Goal: Task Accomplishment & Management: Manage account settings

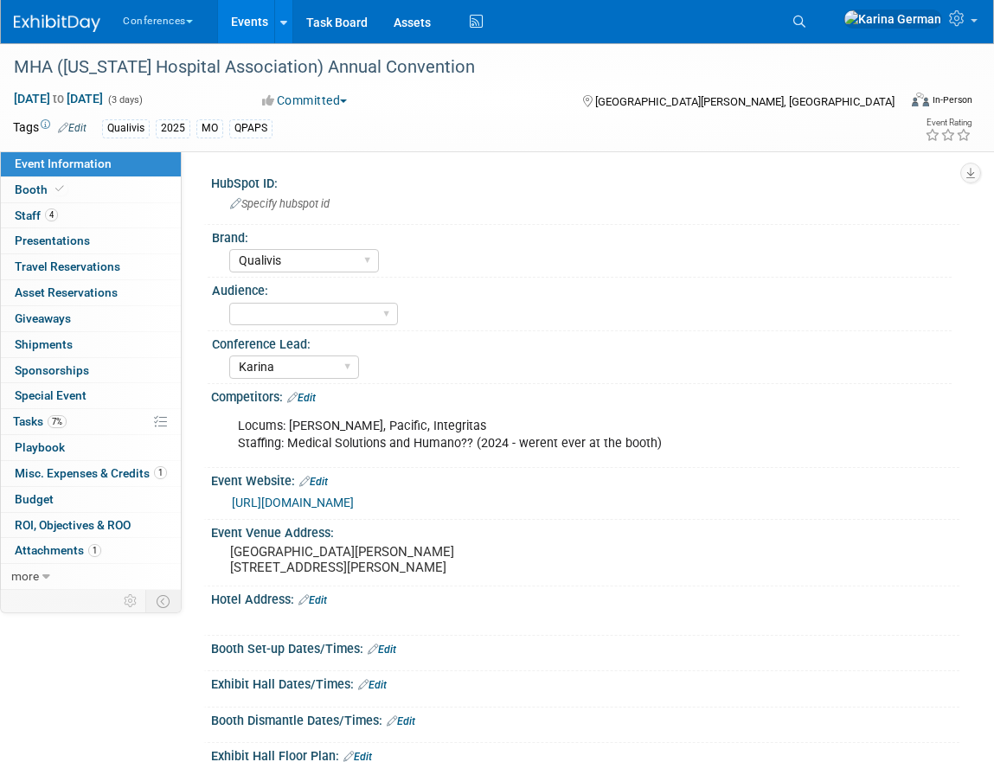
select select "Qualivis"
select select "Karina"
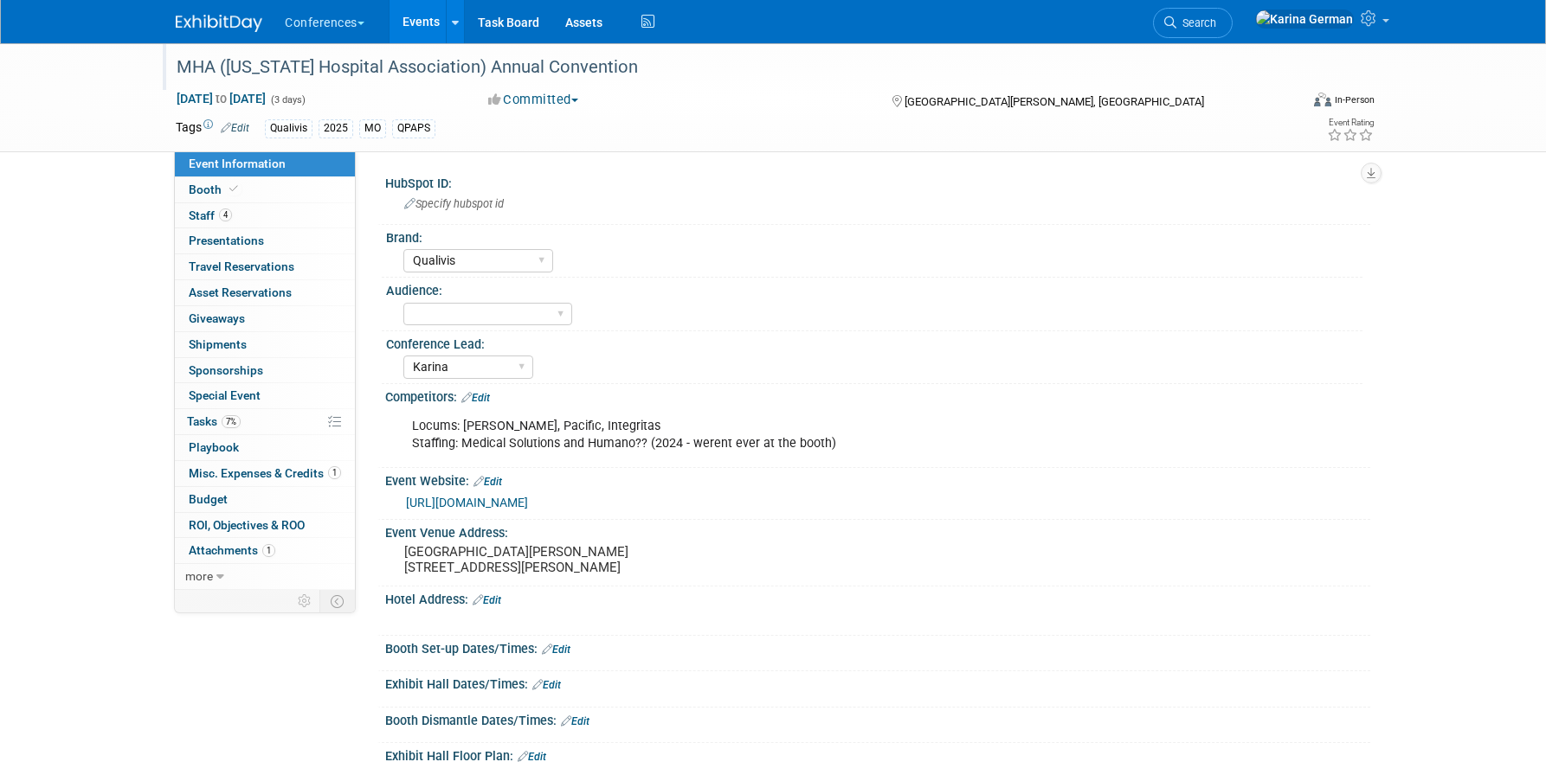
click at [390, 72] on div "MHA (Missouri Hospital Association) Annual Convention" at bounding box center [722, 67] width 1102 height 31
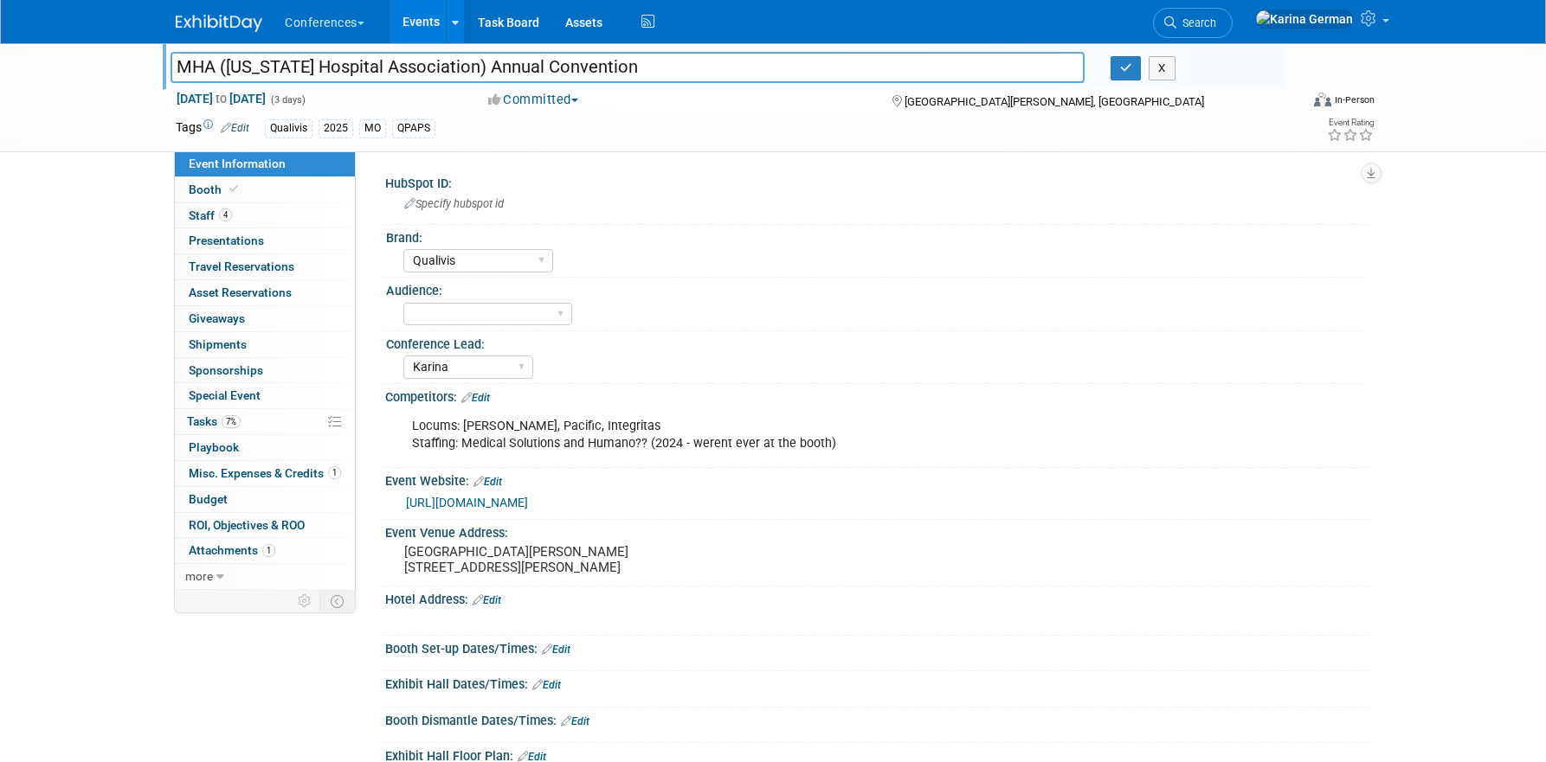
click at [390, 72] on input "MHA (Missouri Hospital Association) Annual Convention" at bounding box center [628, 67] width 914 height 30
click at [248, 425] on link "7% Tasks 7%" at bounding box center [265, 421] width 180 height 25
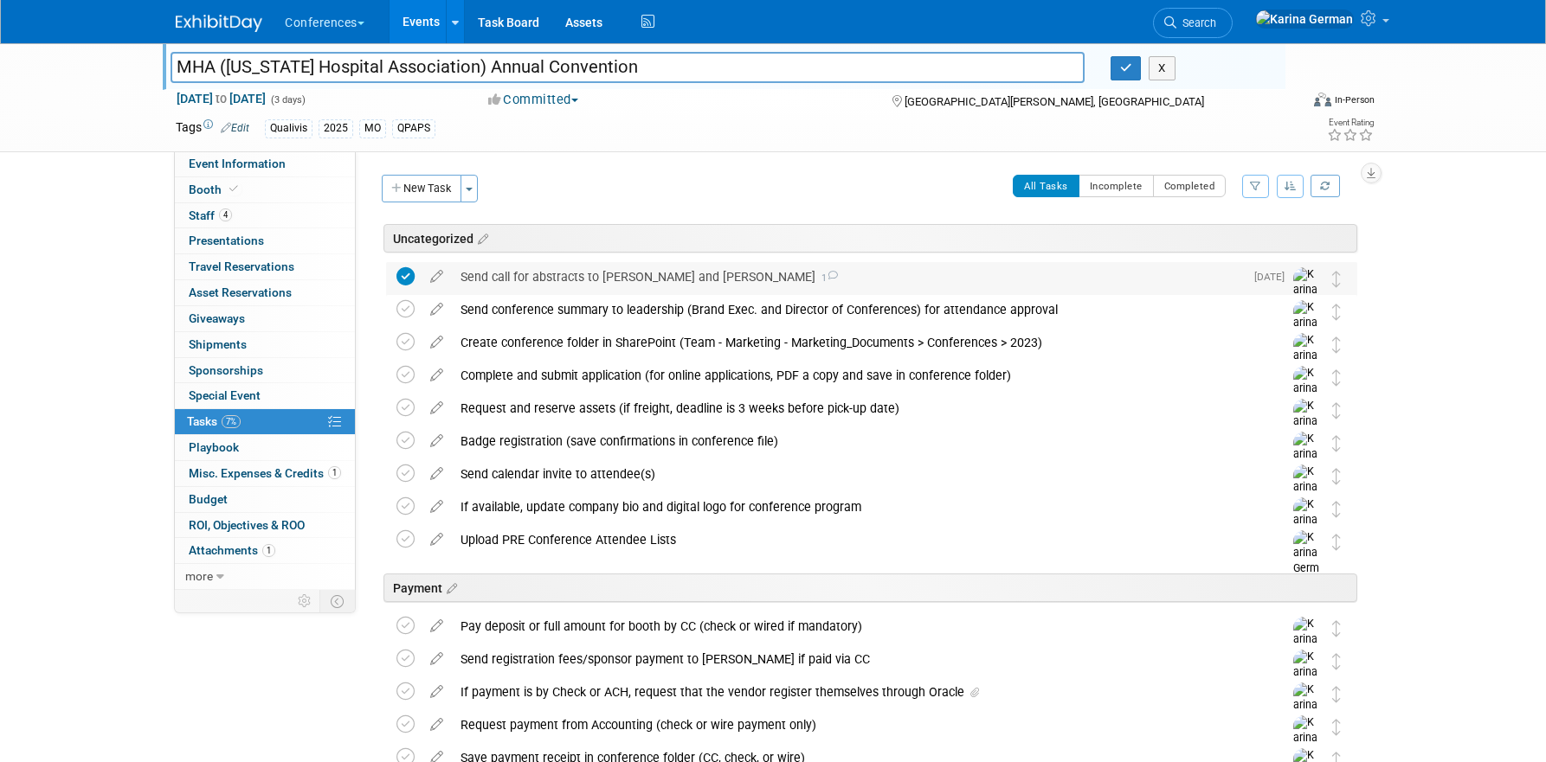
click at [580, 273] on div "Send call for abstracts to Jenny and Jordan 1" at bounding box center [848, 276] width 792 height 29
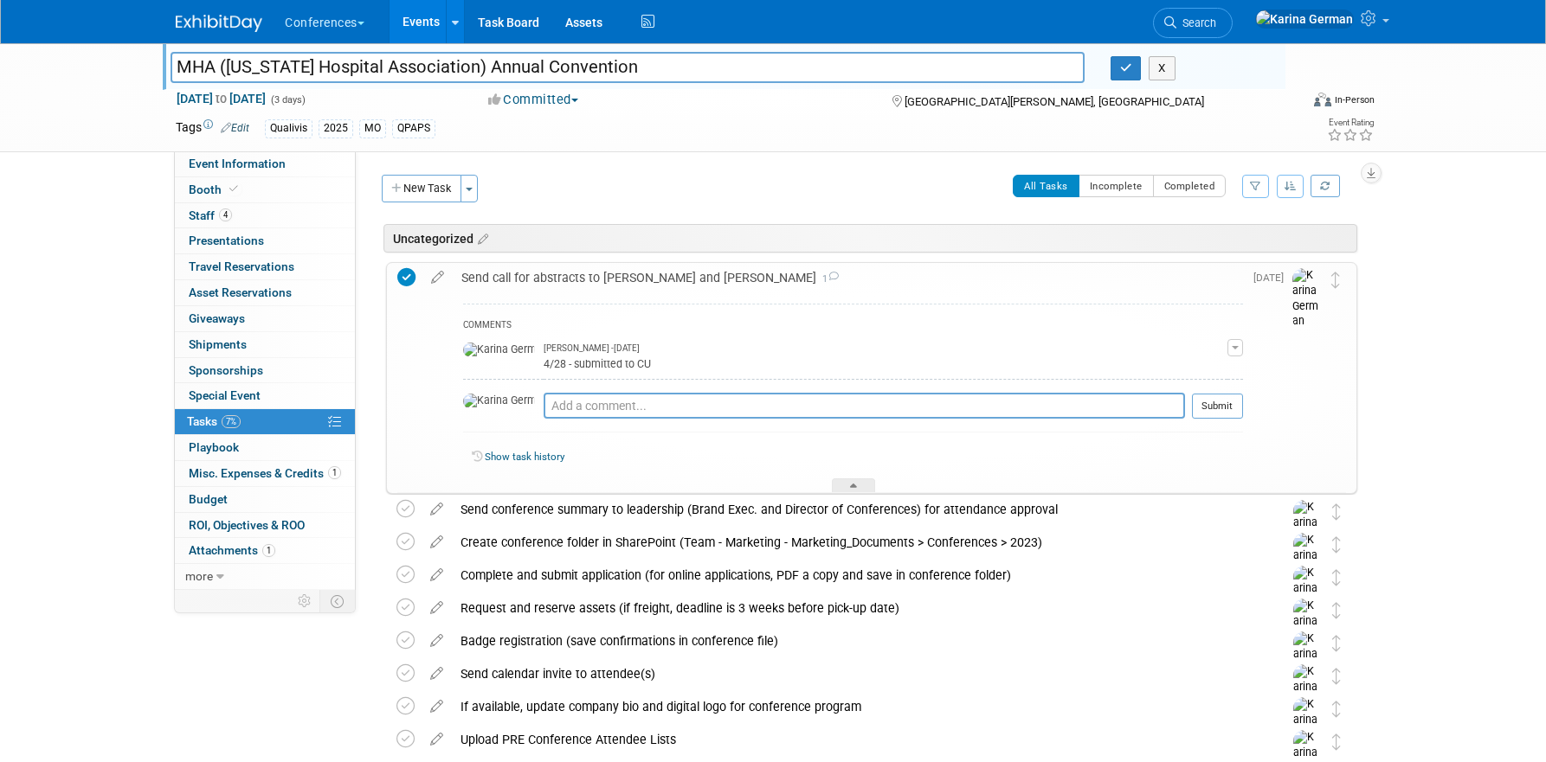
click at [580, 273] on div "Send call for abstracts to Jenny and Jordan 1" at bounding box center [848, 277] width 790 height 29
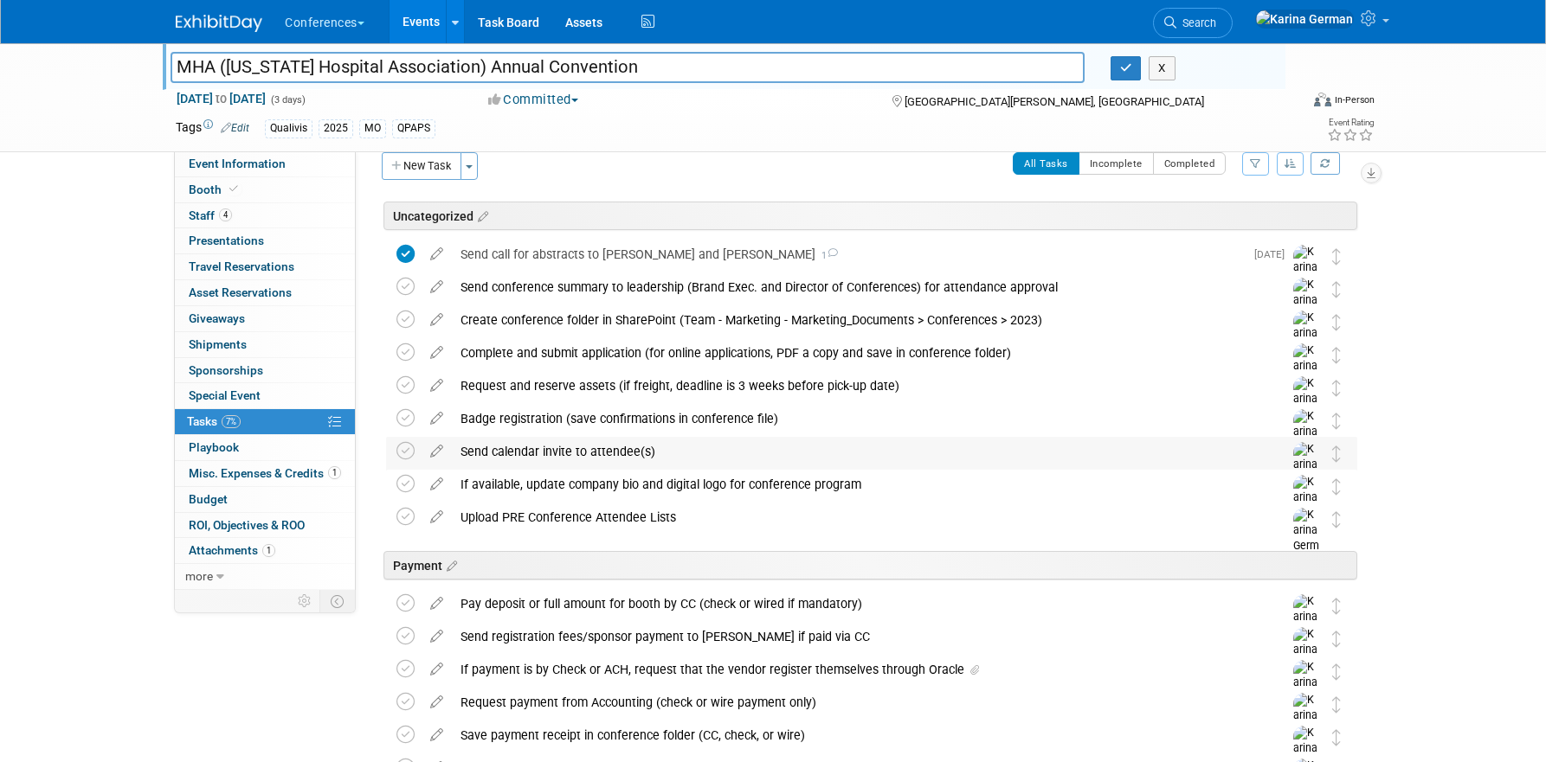
scroll to position [24, 0]
click at [241, 171] on link "Event Information" at bounding box center [265, 163] width 180 height 25
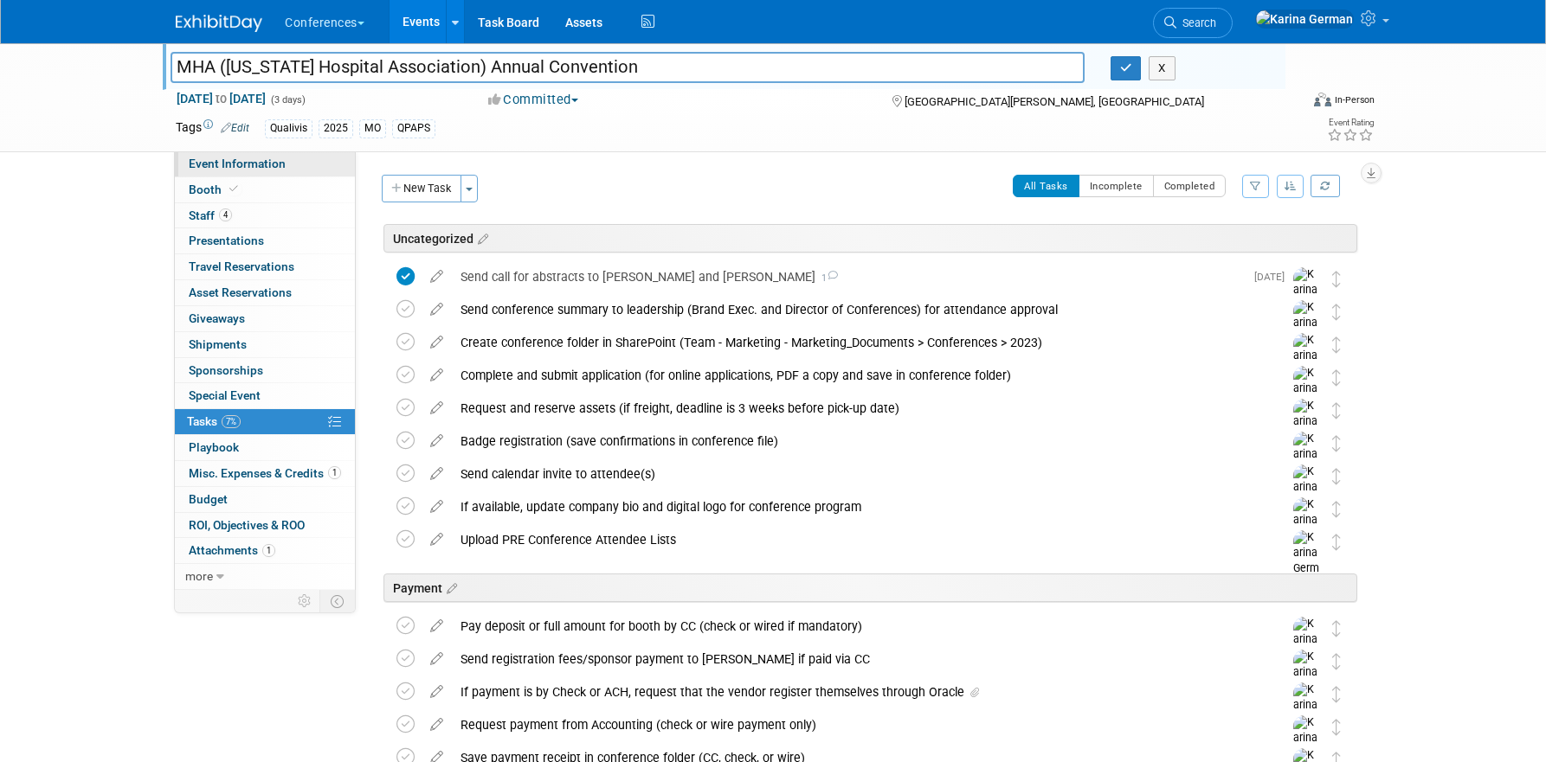
select select "Qualivis"
select select "Karina"
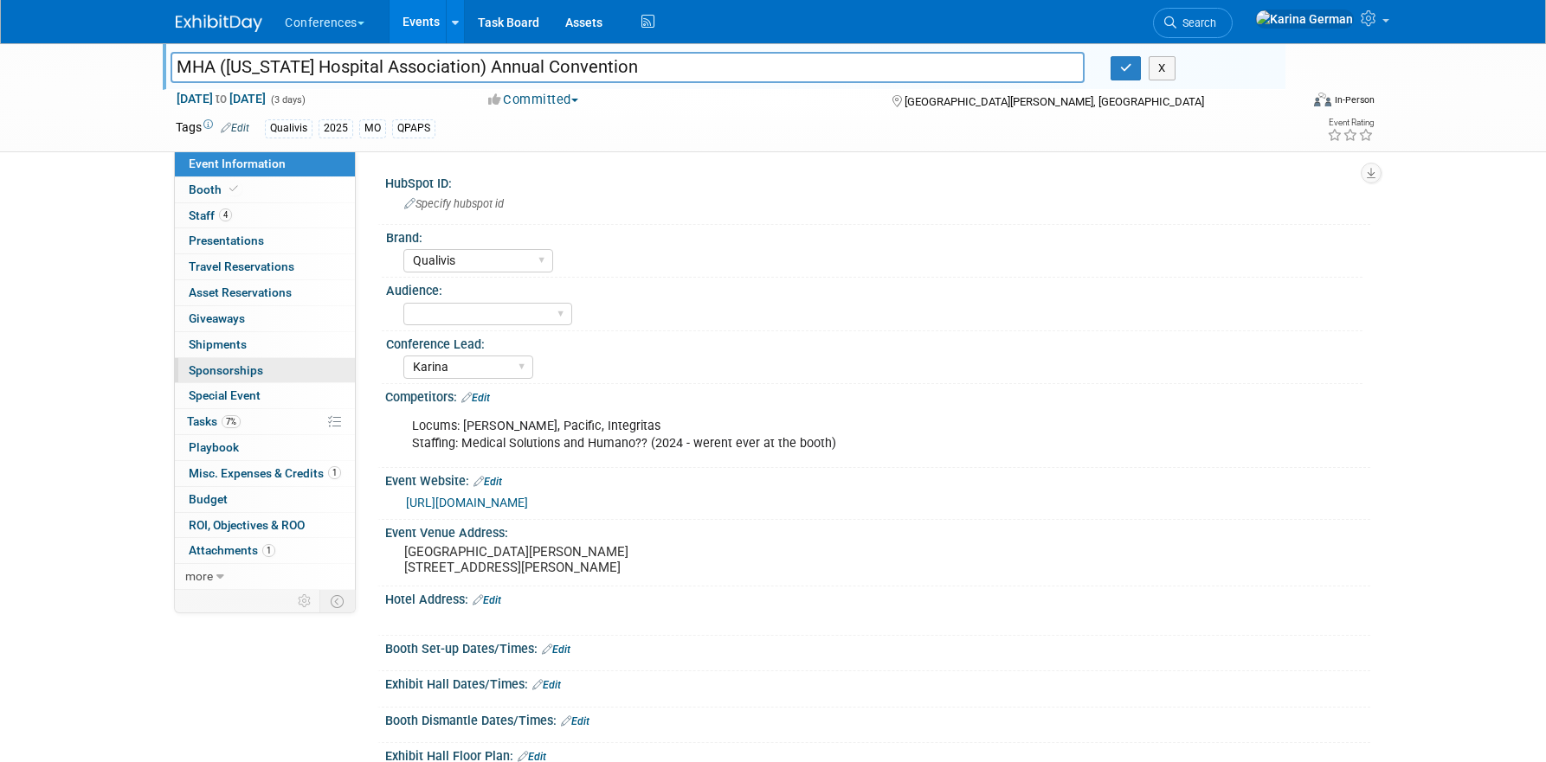
click at [255, 371] on span "Sponsorships 0" at bounding box center [226, 371] width 74 height 14
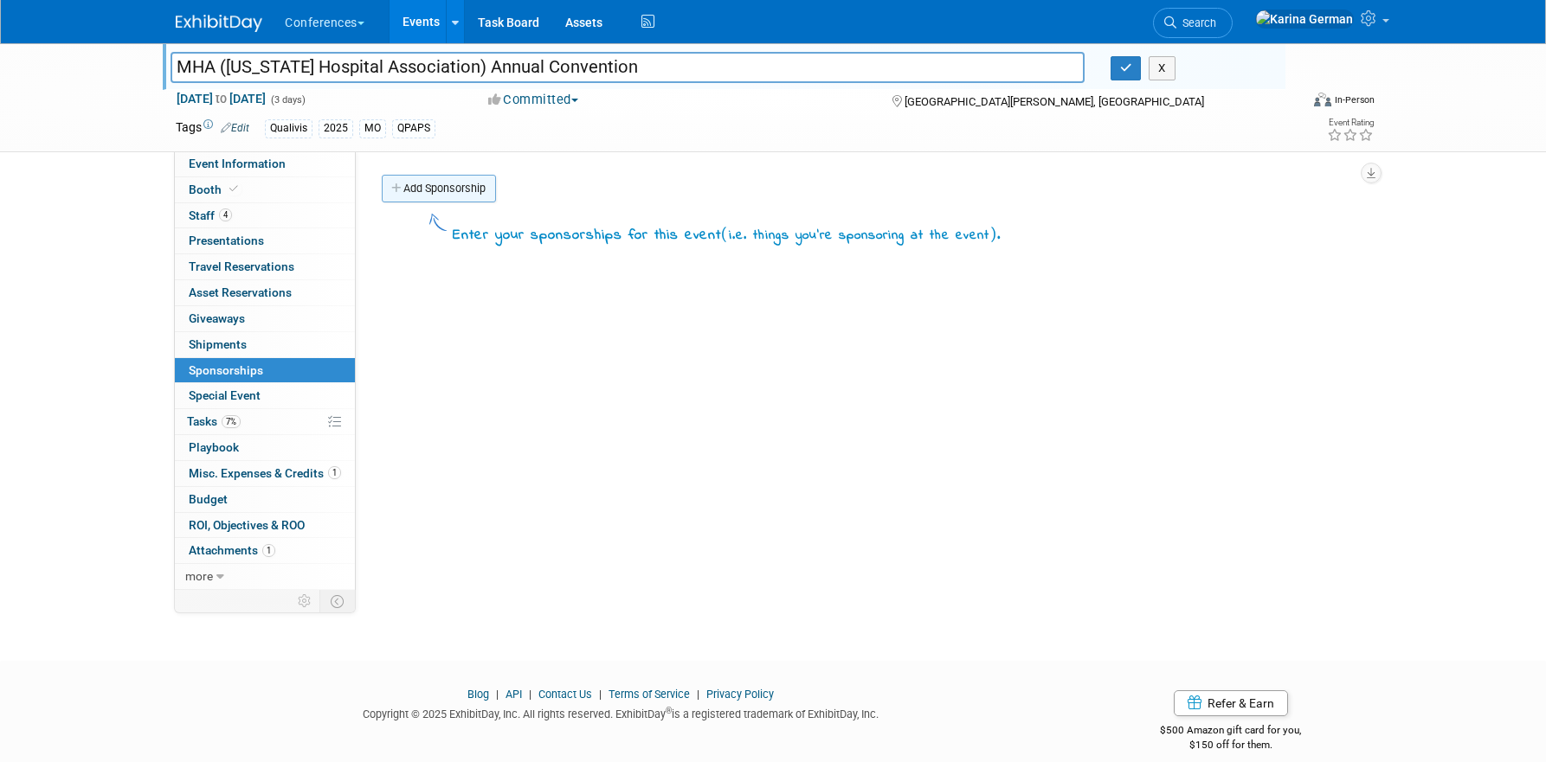
click at [453, 192] on link "Add Sponsorship" at bounding box center [439, 189] width 114 height 28
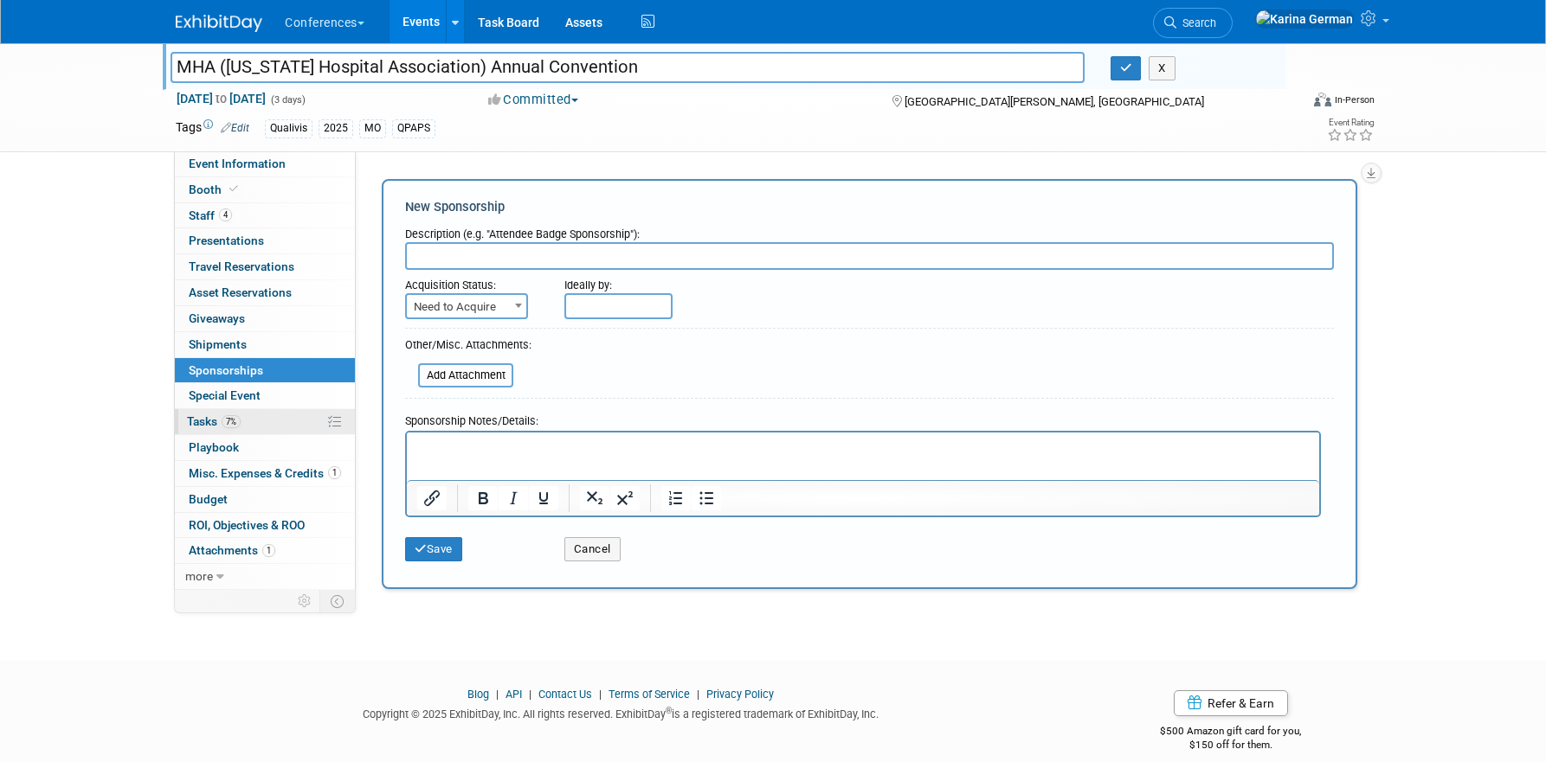
click at [262, 426] on link "7% Tasks 7%" at bounding box center [265, 421] width 180 height 25
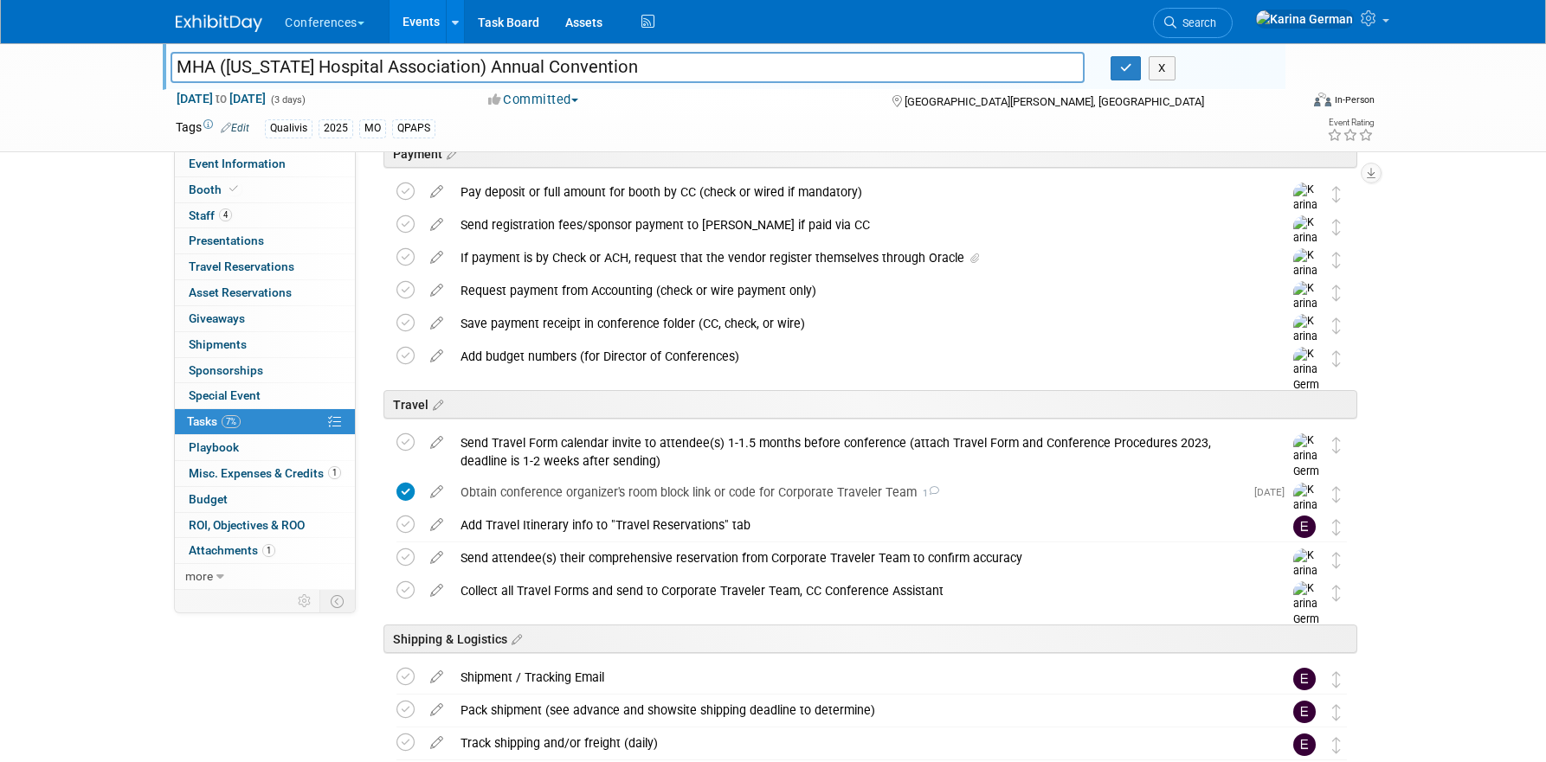
scroll to position [438, 0]
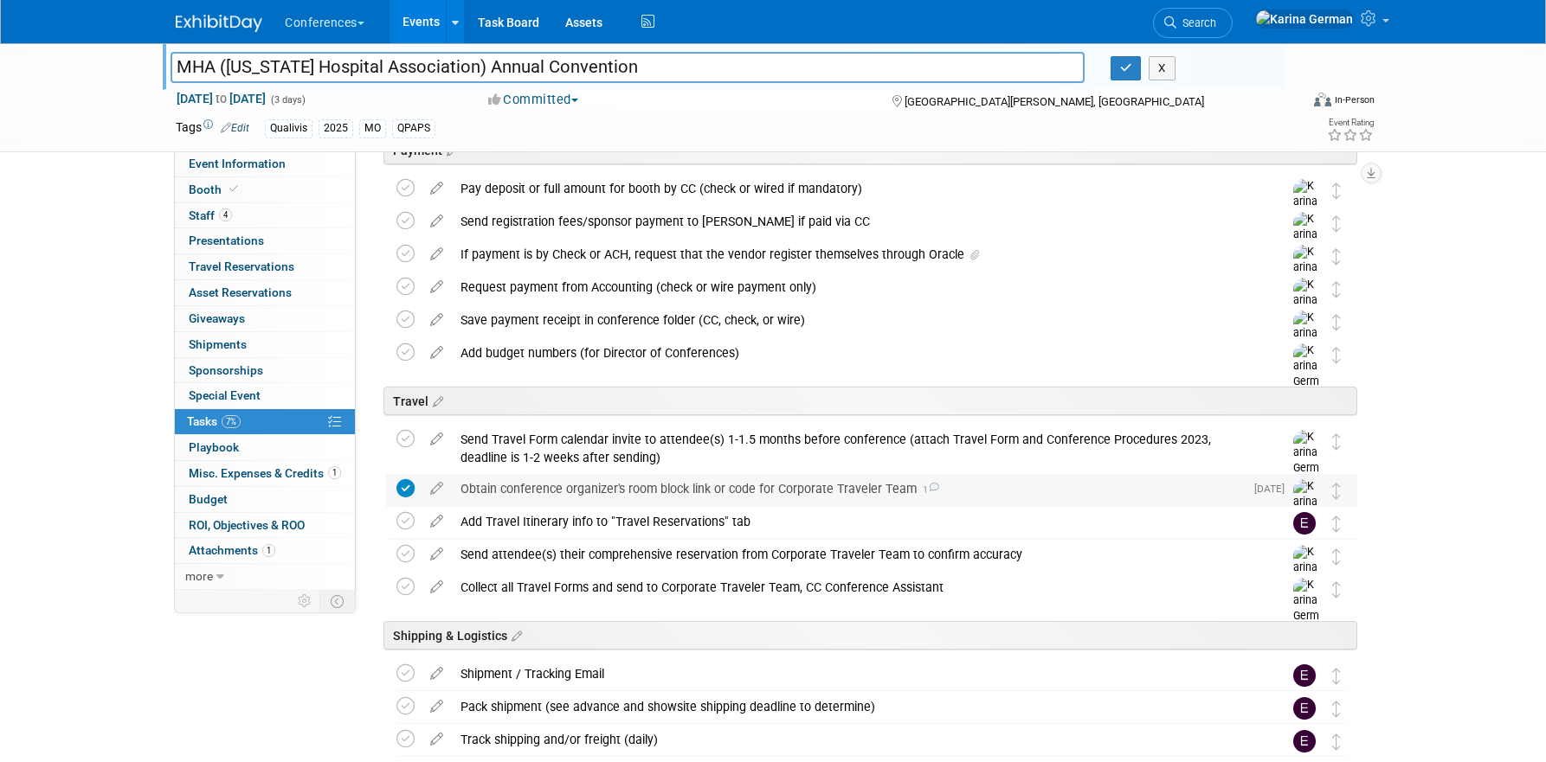
click at [554, 491] on div "Obtain conference organizer's room block link or code for Corporate Traveler Te…" at bounding box center [848, 488] width 792 height 29
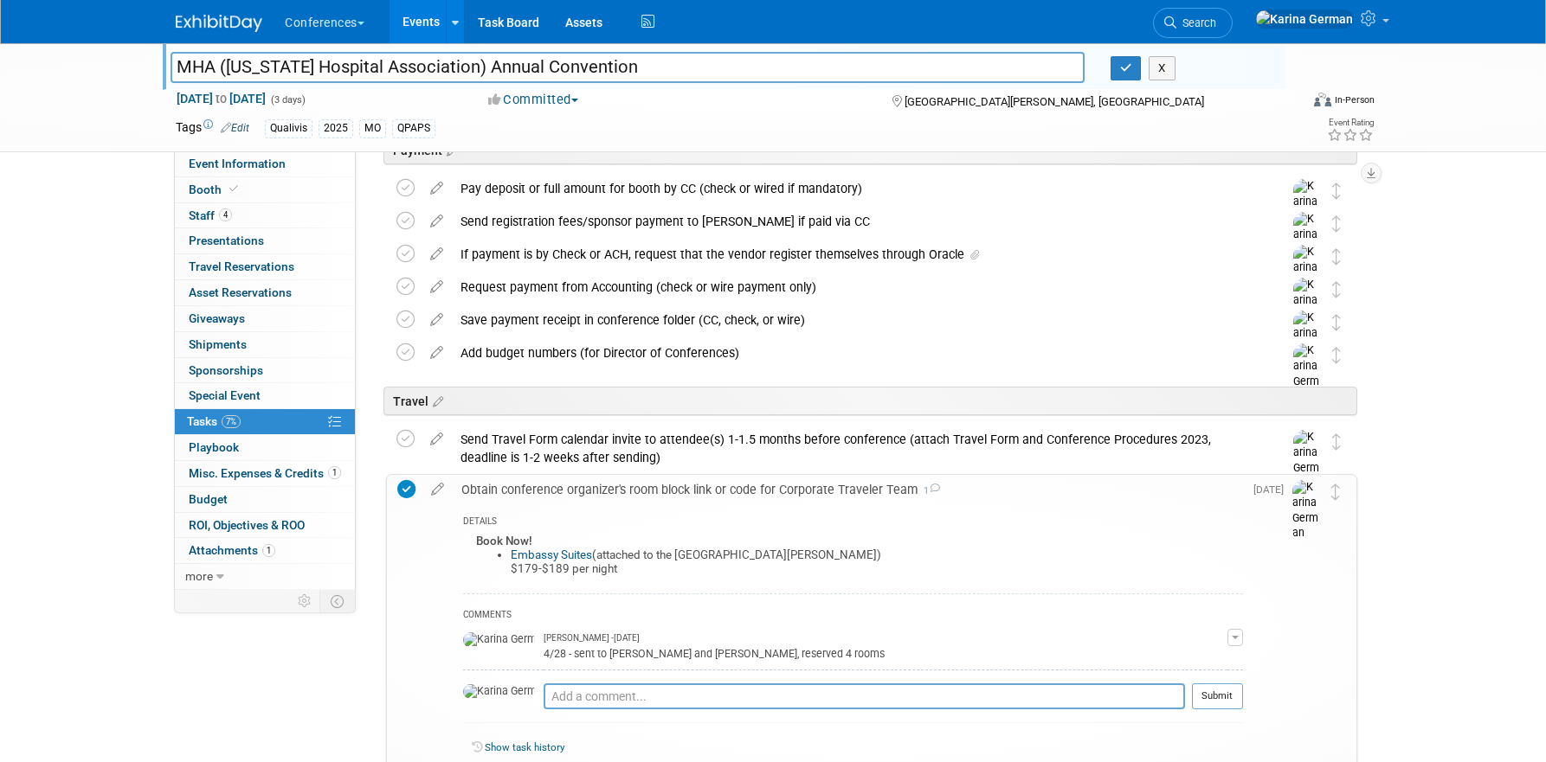
click at [554, 491] on div "Obtain conference organizer's room block link or code for Corporate Traveler Te…" at bounding box center [848, 489] width 790 height 29
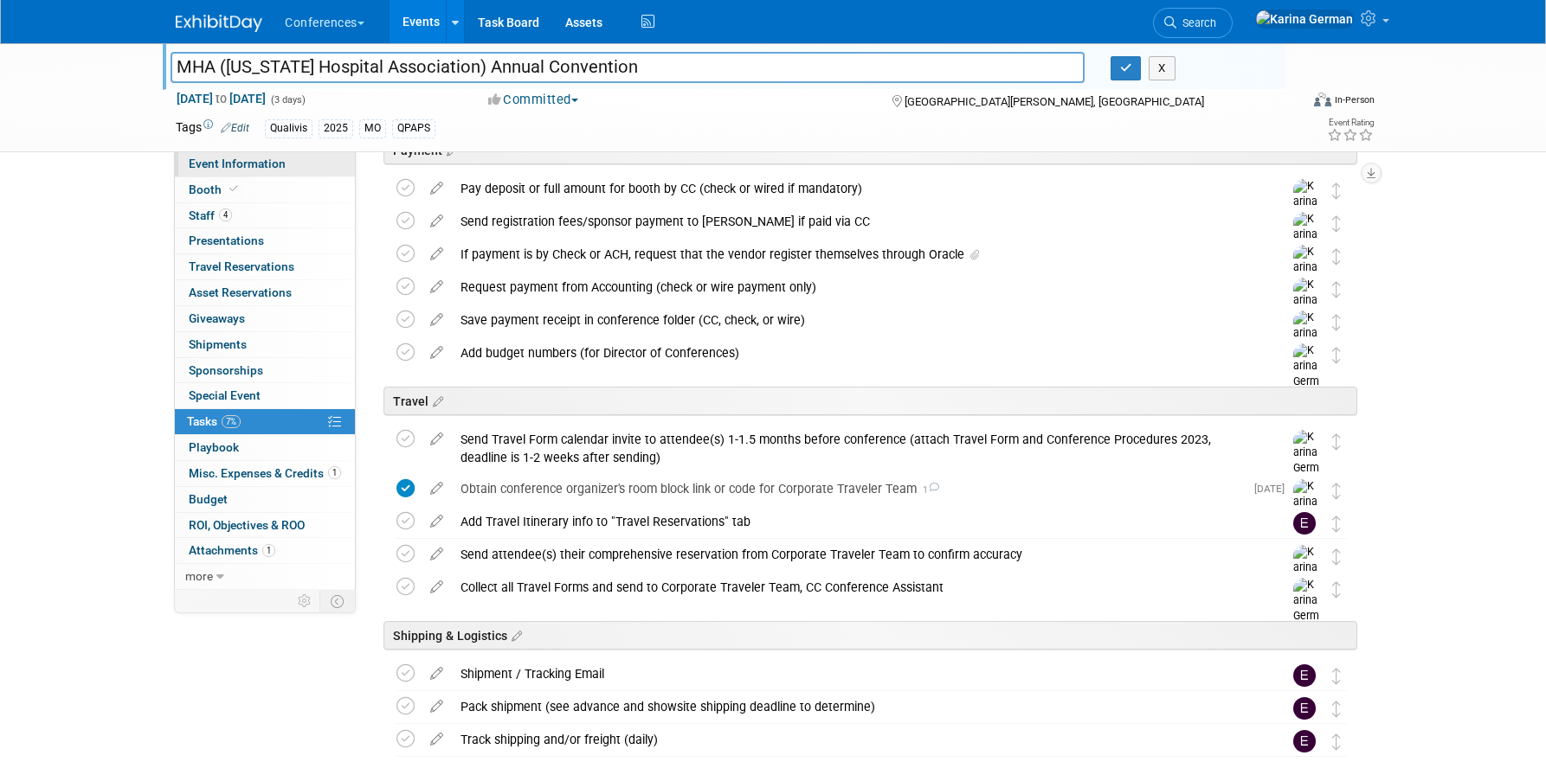
click at [232, 155] on link "Event Information" at bounding box center [265, 163] width 180 height 25
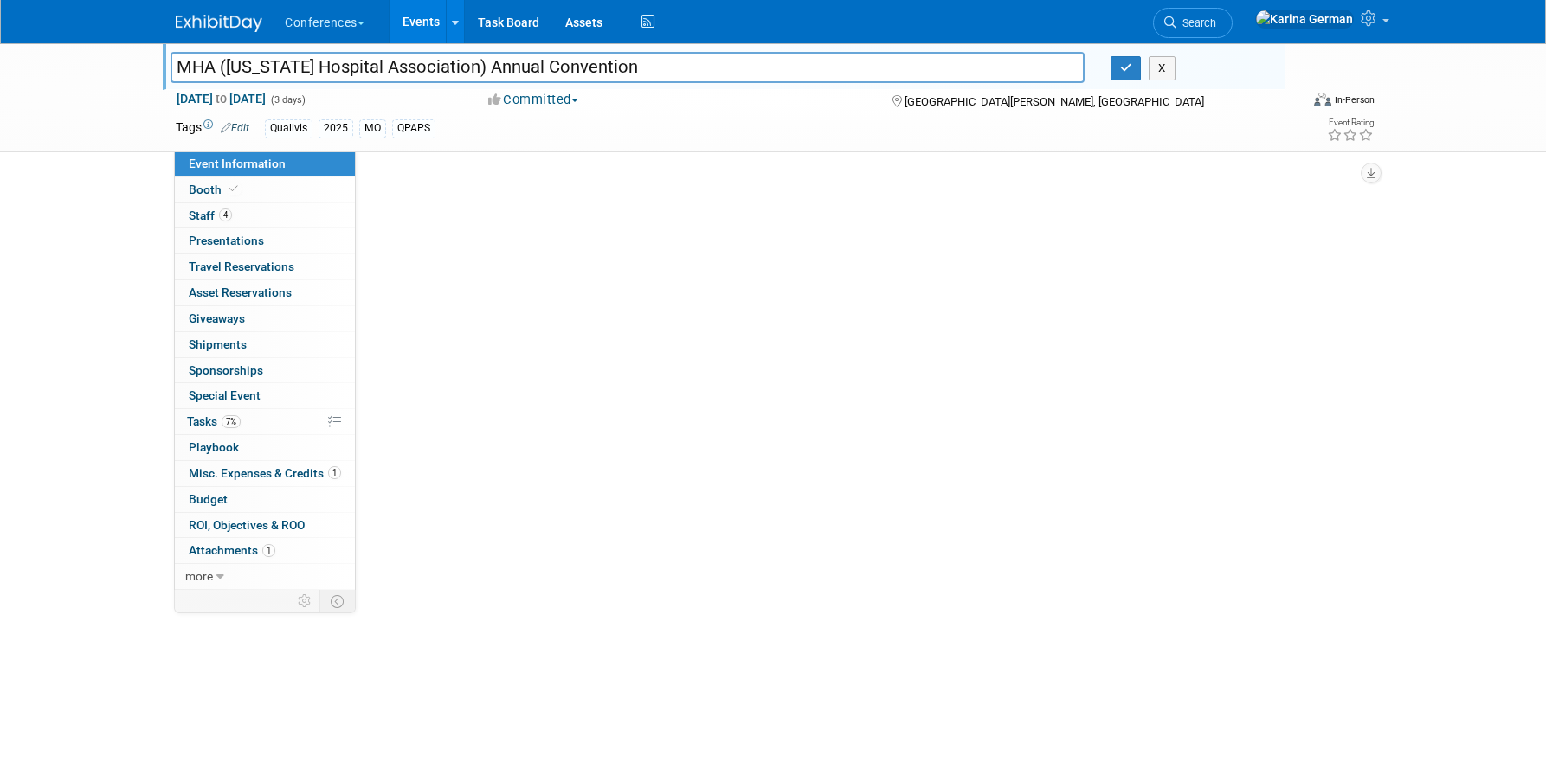
scroll to position [0, 0]
select select "Qualivis"
select select "Karina"
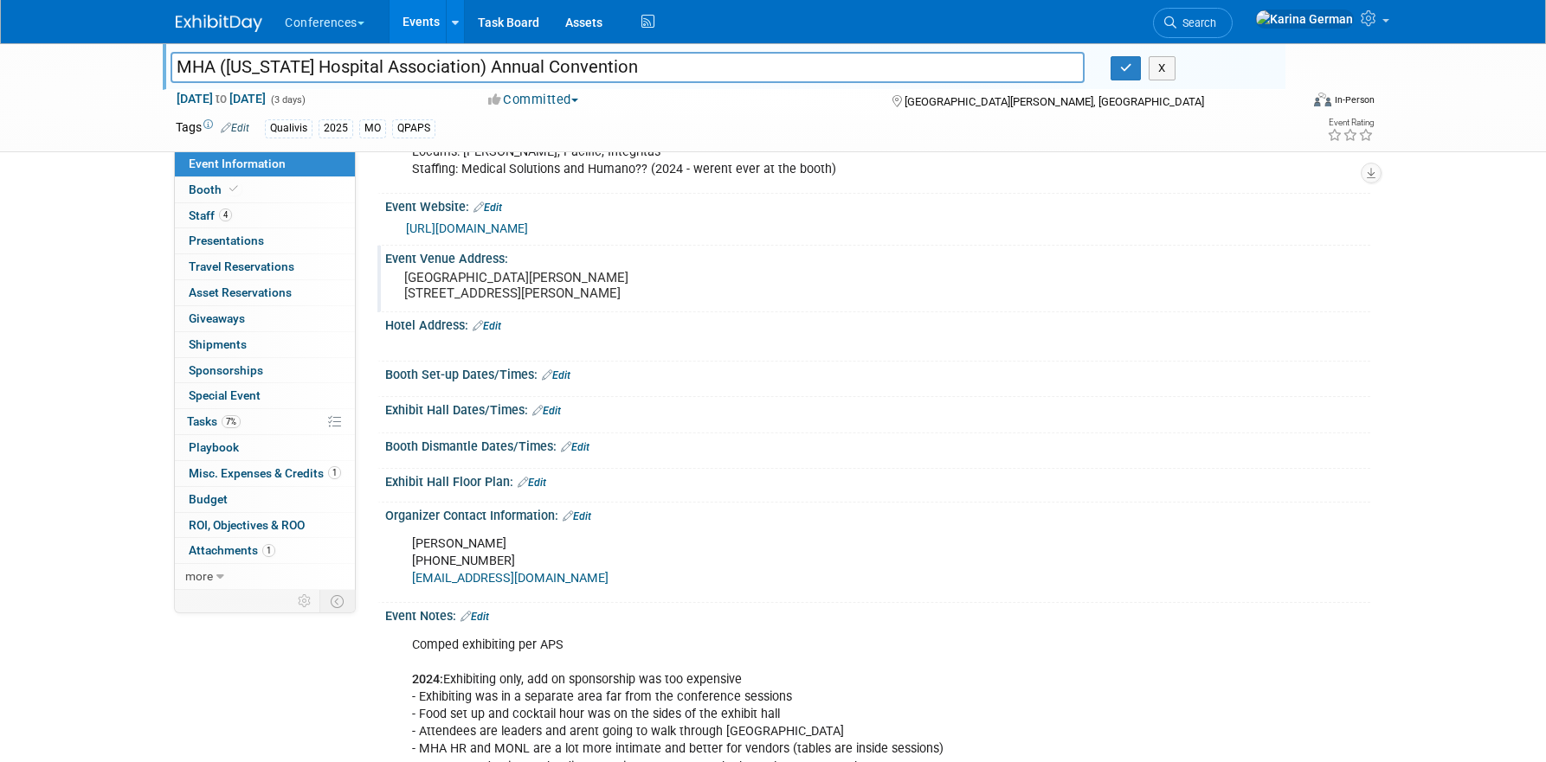
scroll to position [276, 0]
click at [528, 222] on link "https://web.mhanet.com/annual-convention/" at bounding box center [467, 227] width 122 height 14
click at [485, 203] on link "Edit" at bounding box center [487, 206] width 29 height 12
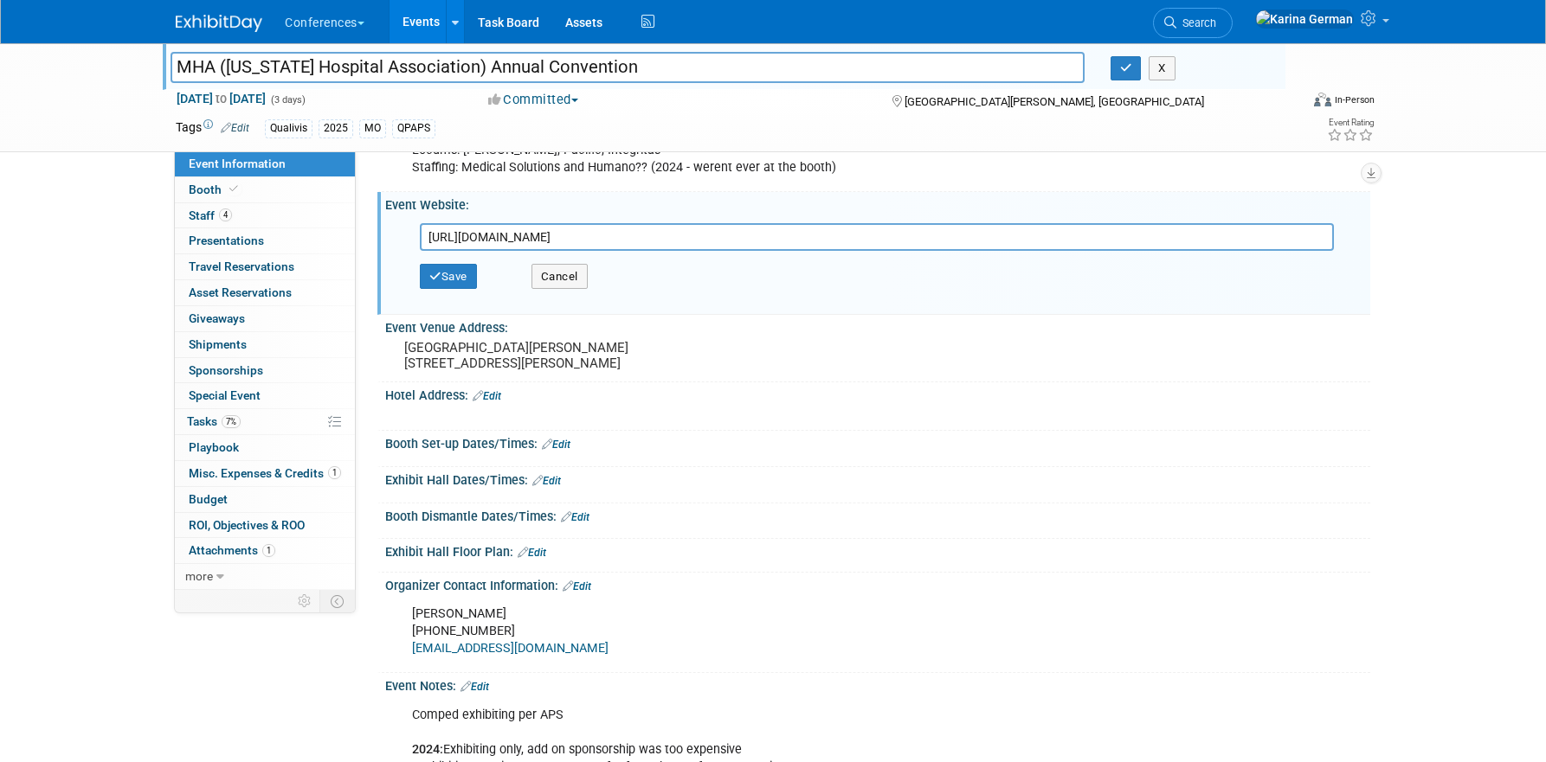
click at [570, 237] on input "https://web.mhanet.com/annual-convention/" at bounding box center [877, 237] width 914 height 28
type input "https://web.cvent.com/event/75252d62-4216-4011-a2ee-5aee398382b6/websitePage:84…"
click at [464, 277] on button "Save" at bounding box center [448, 277] width 57 height 26
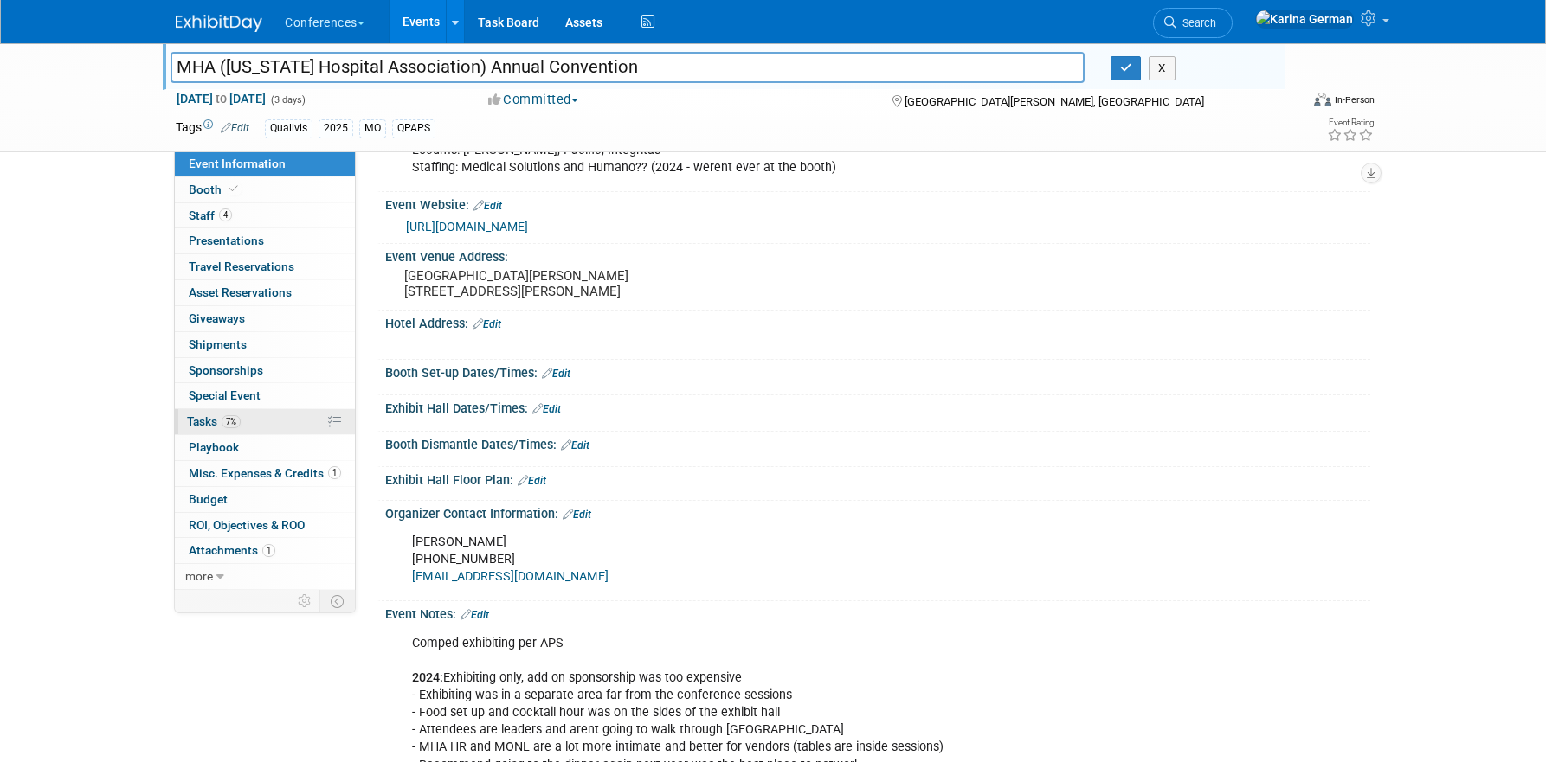
click at [218, 418] on span "Tasks 7%" at bounding box center [214, 422] width 54 height 14
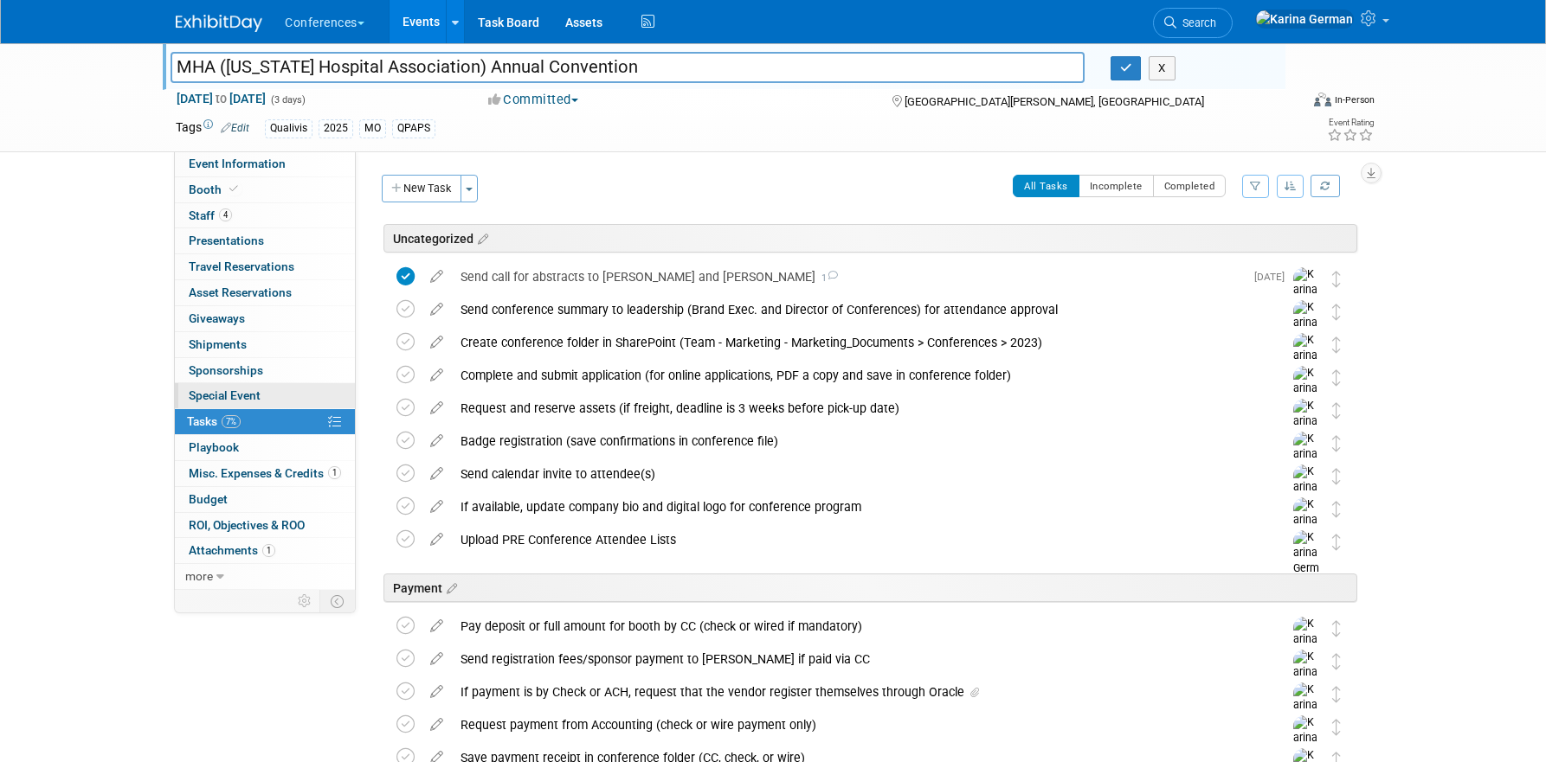
click at [270, 384] on link "Special Event" at bounding box center [265, 395] width 180 height 25
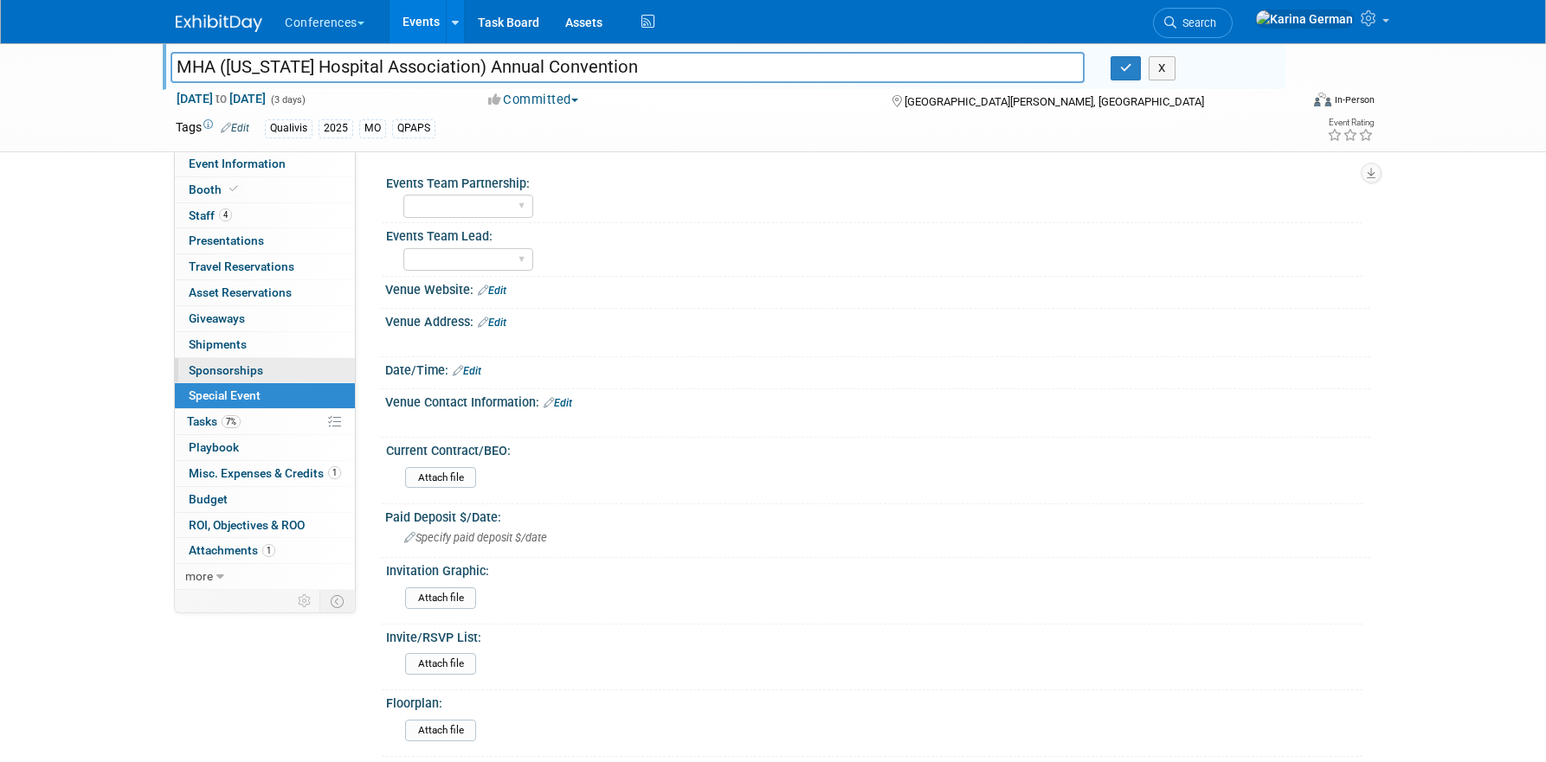
click at [268, 366] on link "0 Sponsorships 0" at bounding box center [265, 370] width 180 height 25
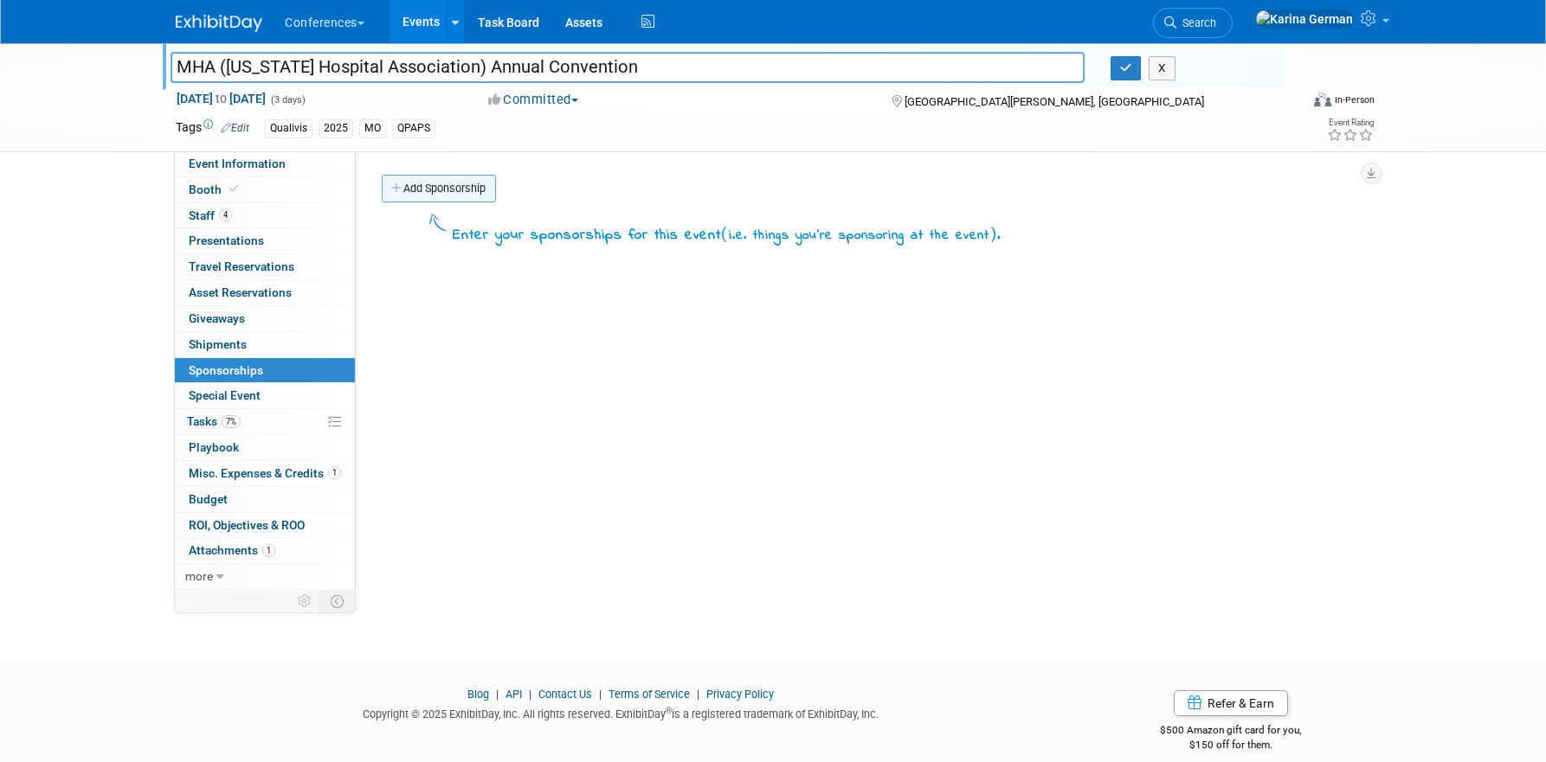
click at [447, 185] on link "Add Sponsorship" at bounding box center [439, 189] width 114 height 28
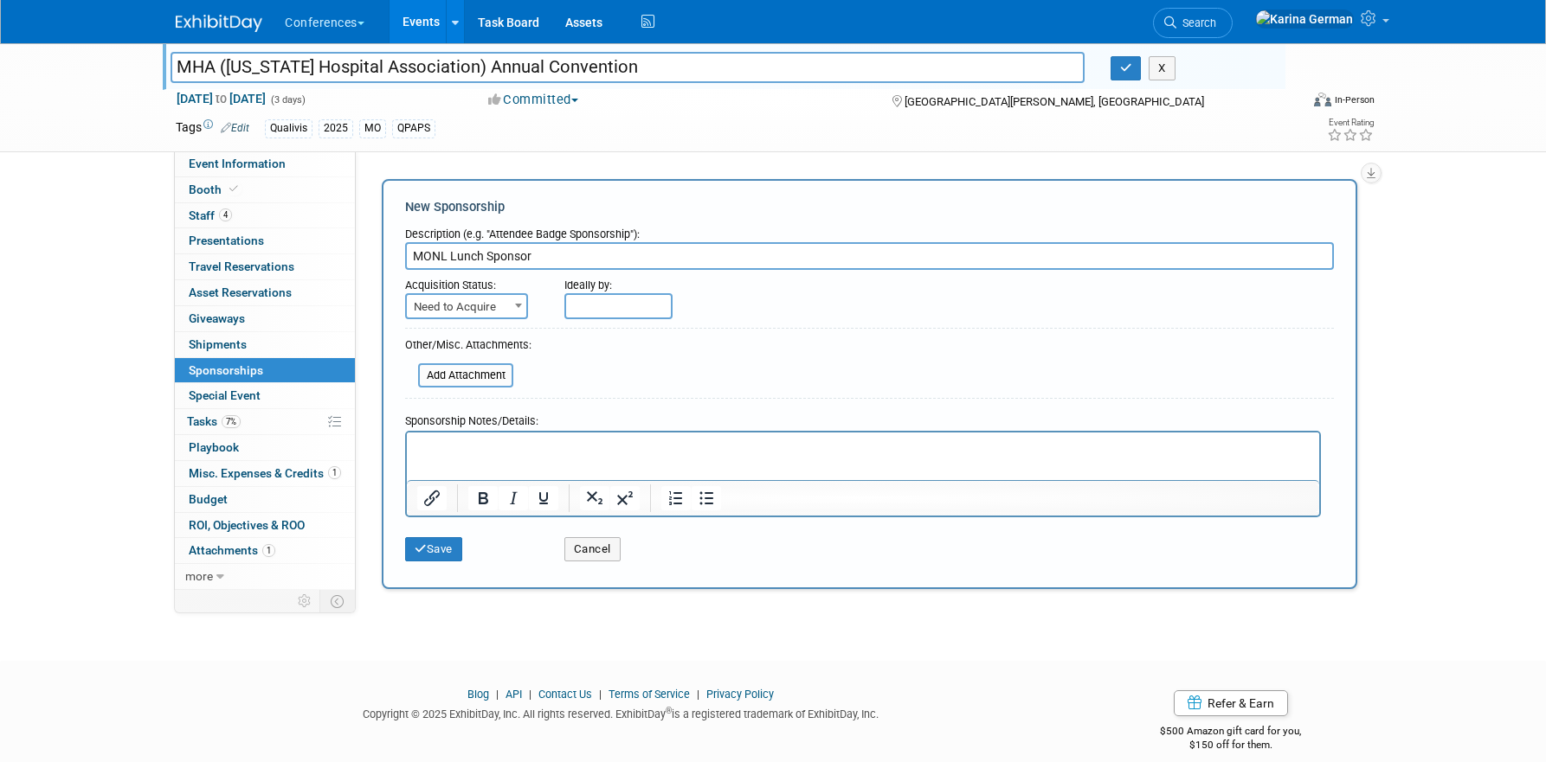
type input "MONL Lunch Sponsor"
click at [499, 311] on span "Need to Acquire" at bounding box center [466, 307] width 119 height 24
select select "2"
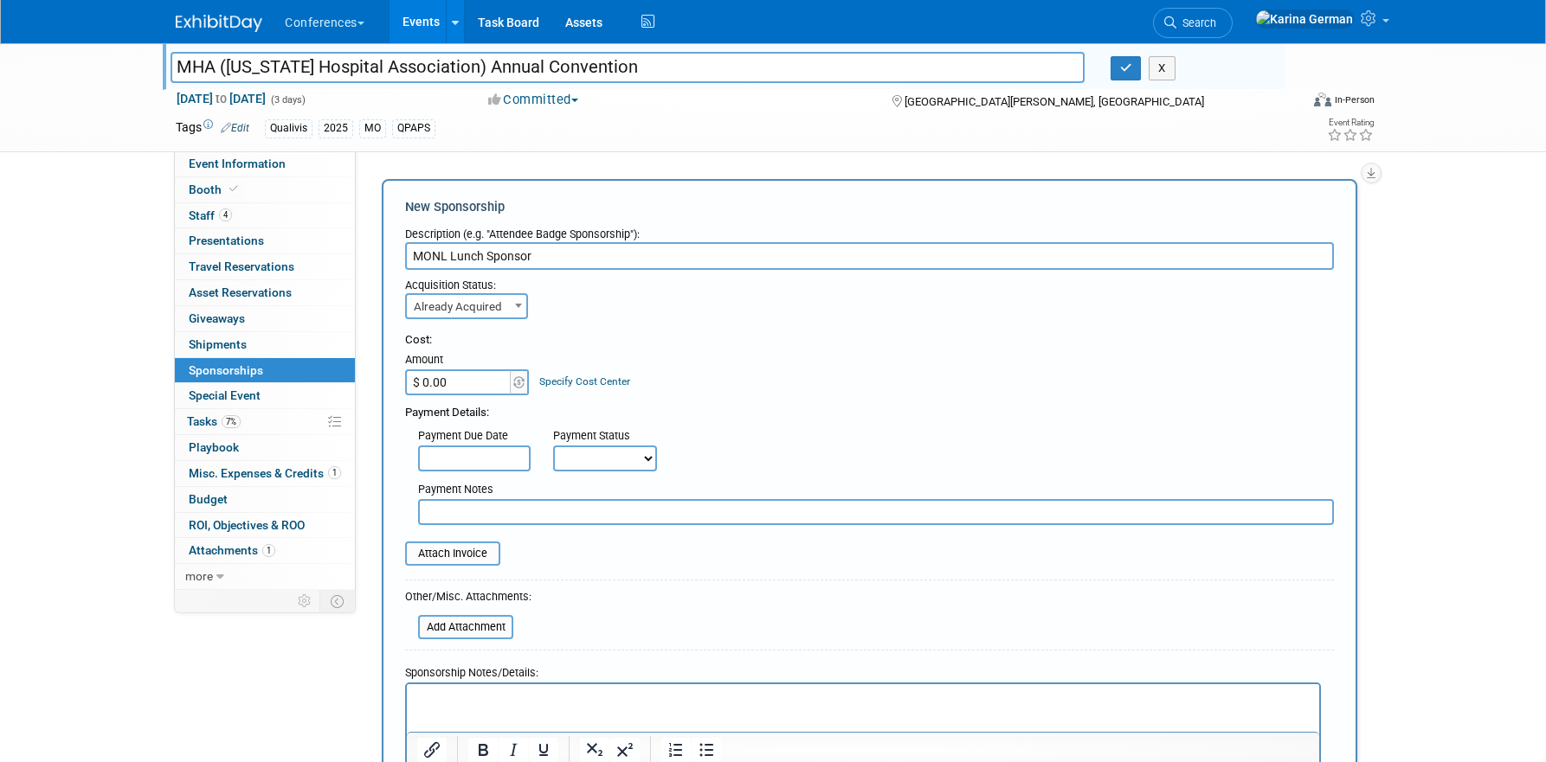
click at [460, 390] on input "$ 0.00" at bounding box center [459, 383] width 108 height 26
type input "$ 5,000.00"
click at [608, 383] on link "Specify Cost Center" at bounding box center [584, 382] width 91 height 12
click at [0, 0] on select "-- Not Specified -- Aya Education Aya Healthcare Aya Locums Bespoke Corporate D…" at bounding box center [0, 0] width 0 height 0
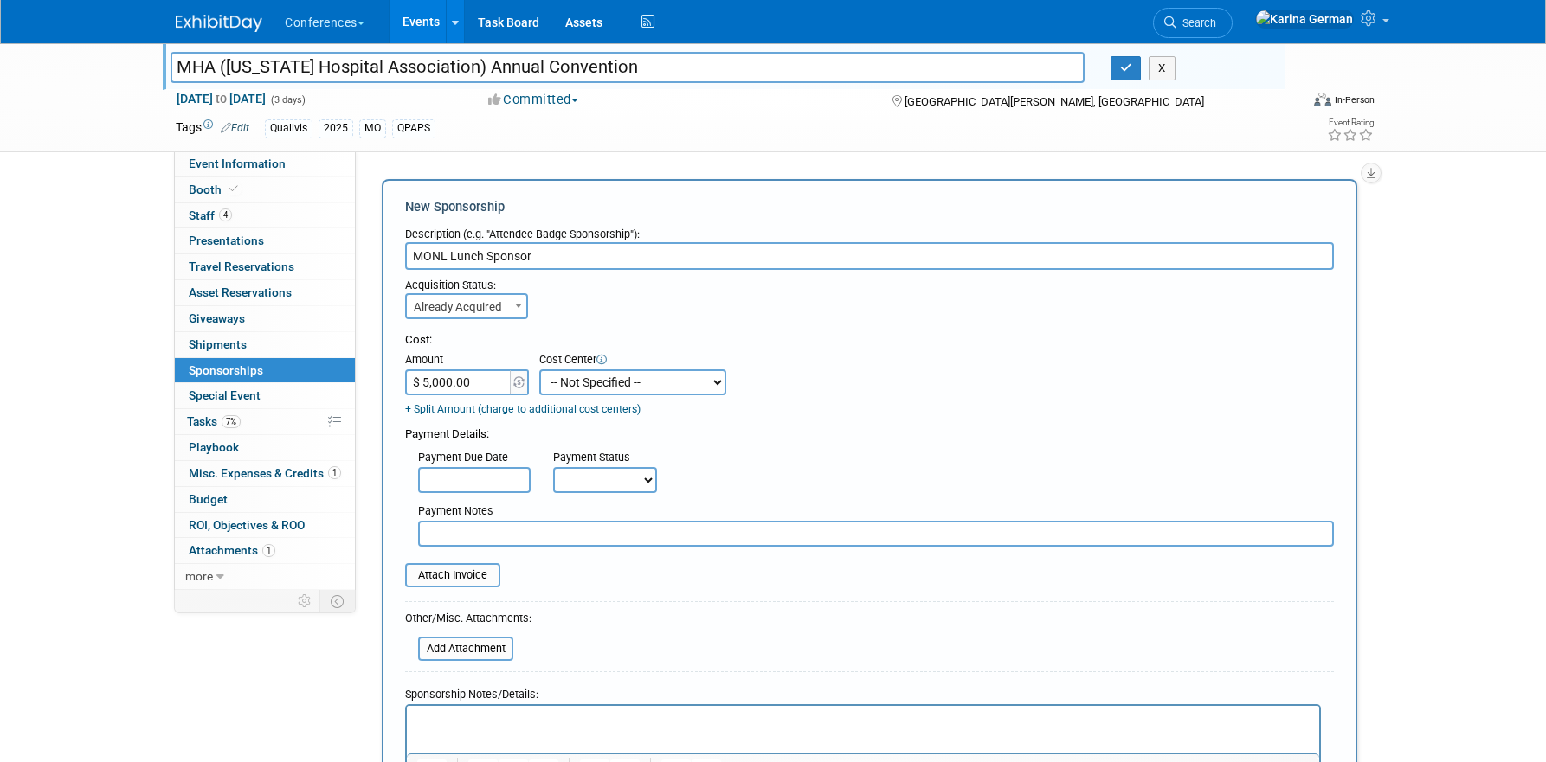
select select "18965874"
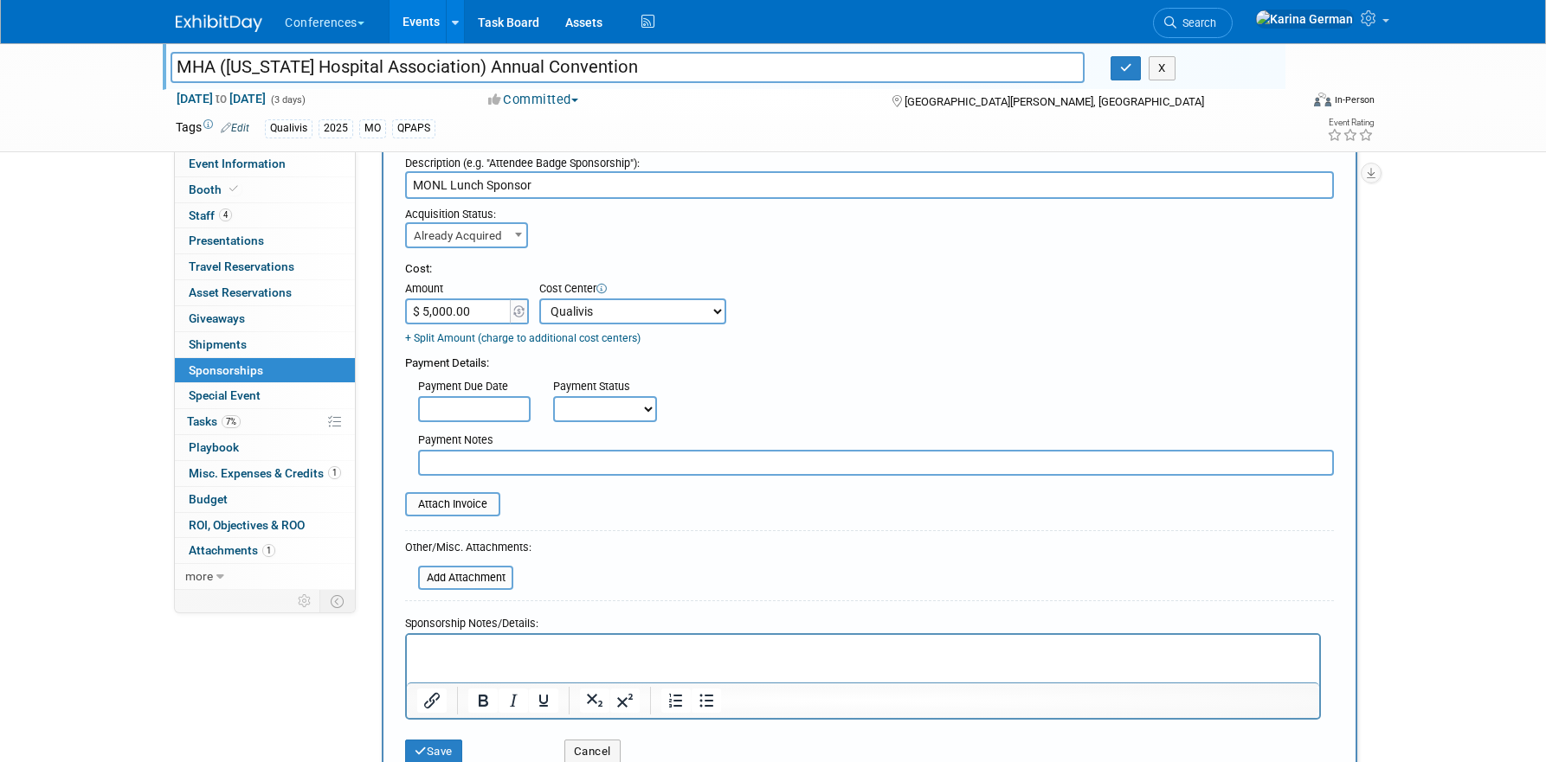
scroll to position [72, 0]
click at [608, 406] on select "Not Paid Yet Partially Paid Paid in Full" at bounding box center [605, 409] width 104 height 26
select select "3"
click at [485, 464] on input "text" at bounding box center [876, 462] width 916 height 26
type input "waiting on invoice"
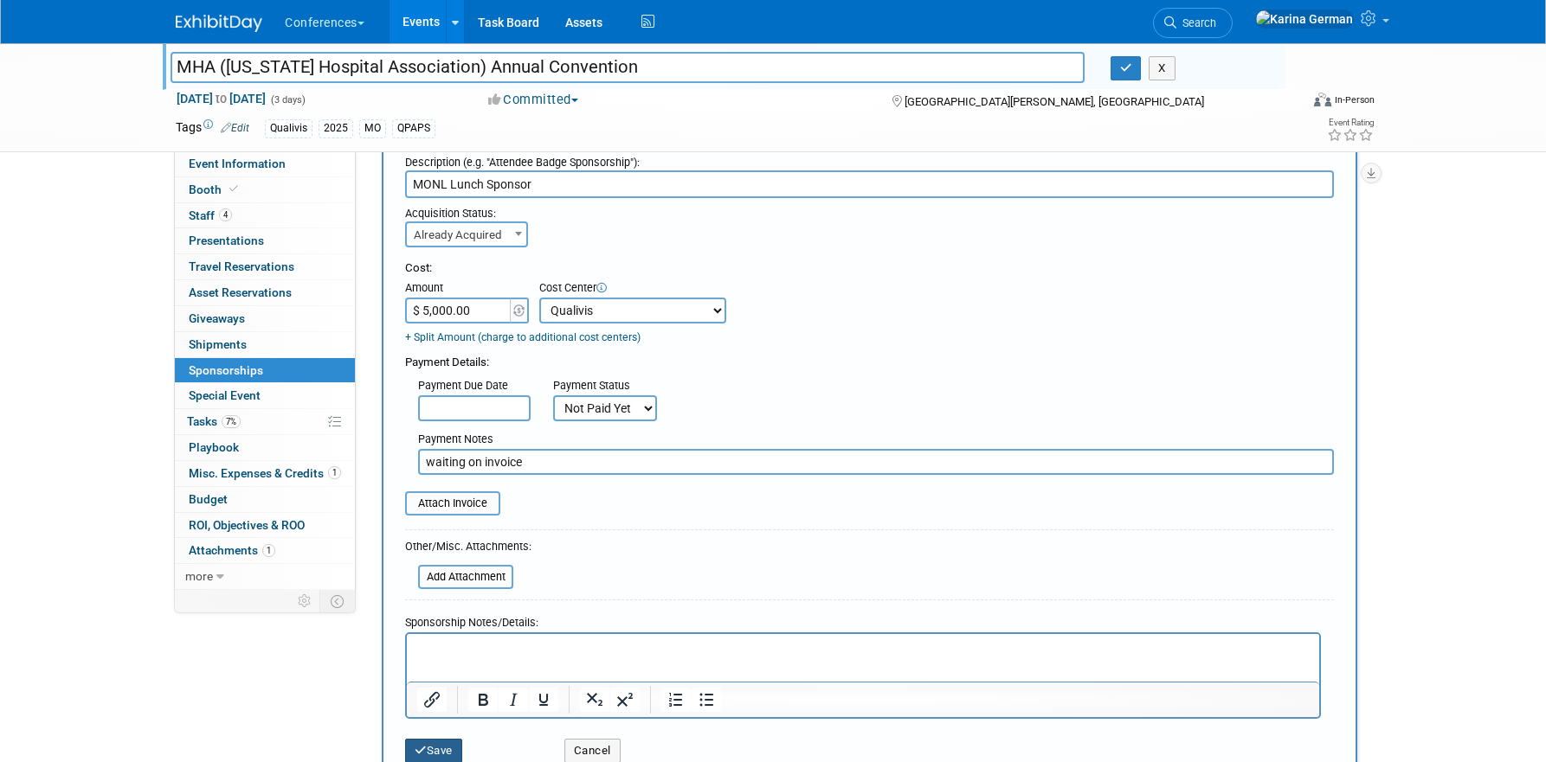
click at [446, 751] on button "Save" at bounding box center [433, 751] width 57 height 24
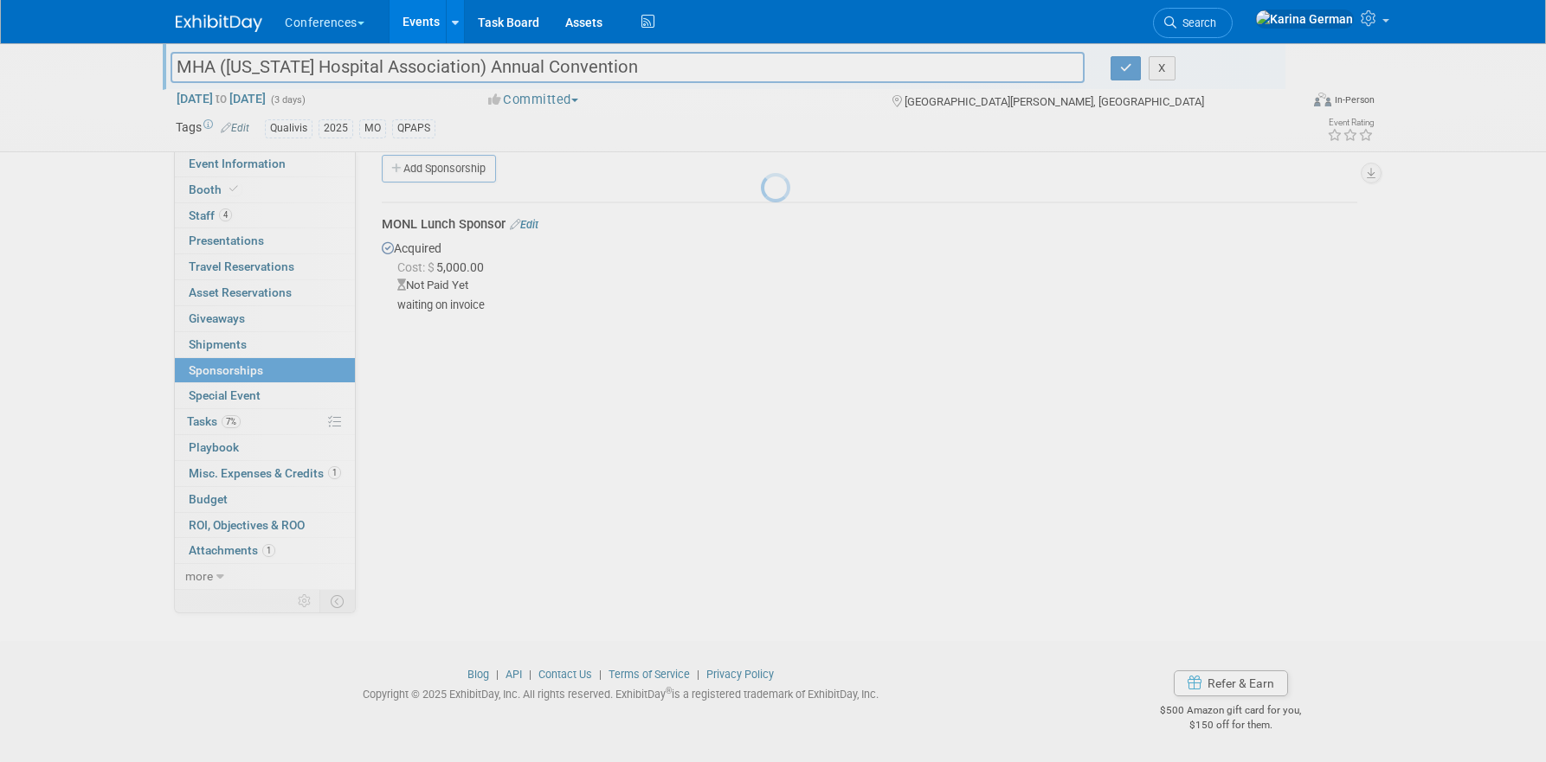
scroll to position [20, 0]
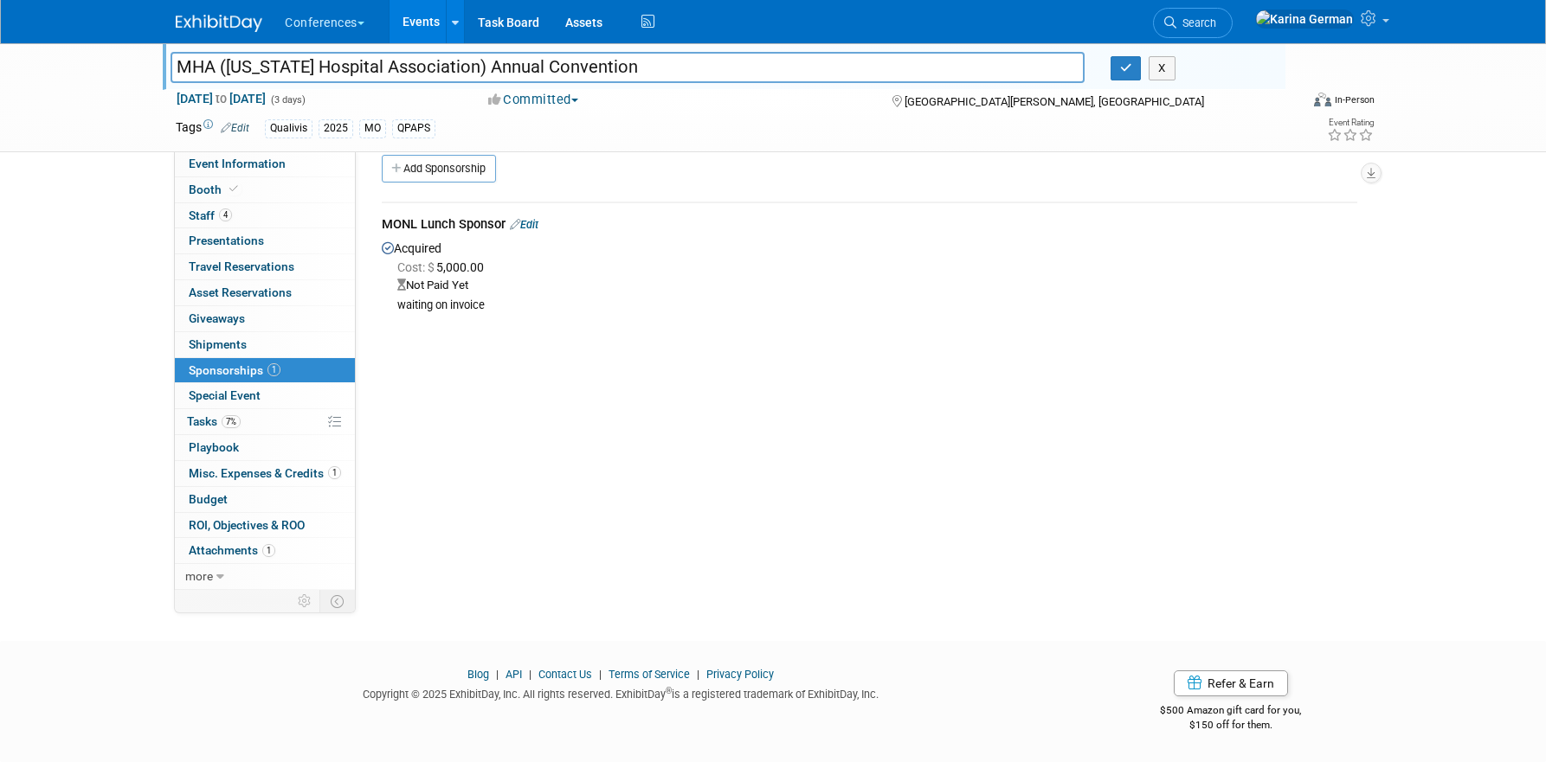
click at [531, 225] on link "Edit" at bounding box center [524, 224] width 29 height 13
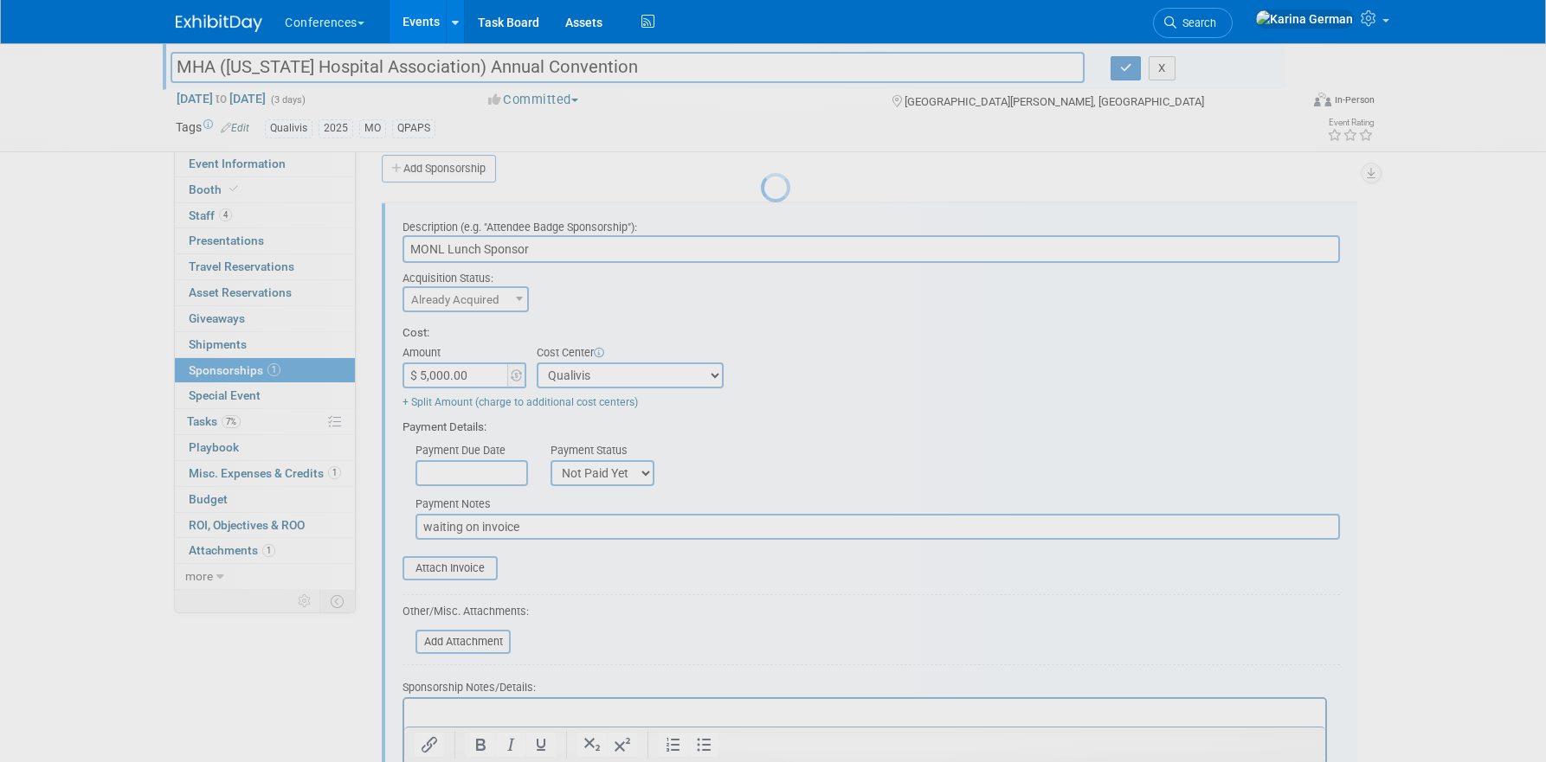
scroll to position [25, 0]
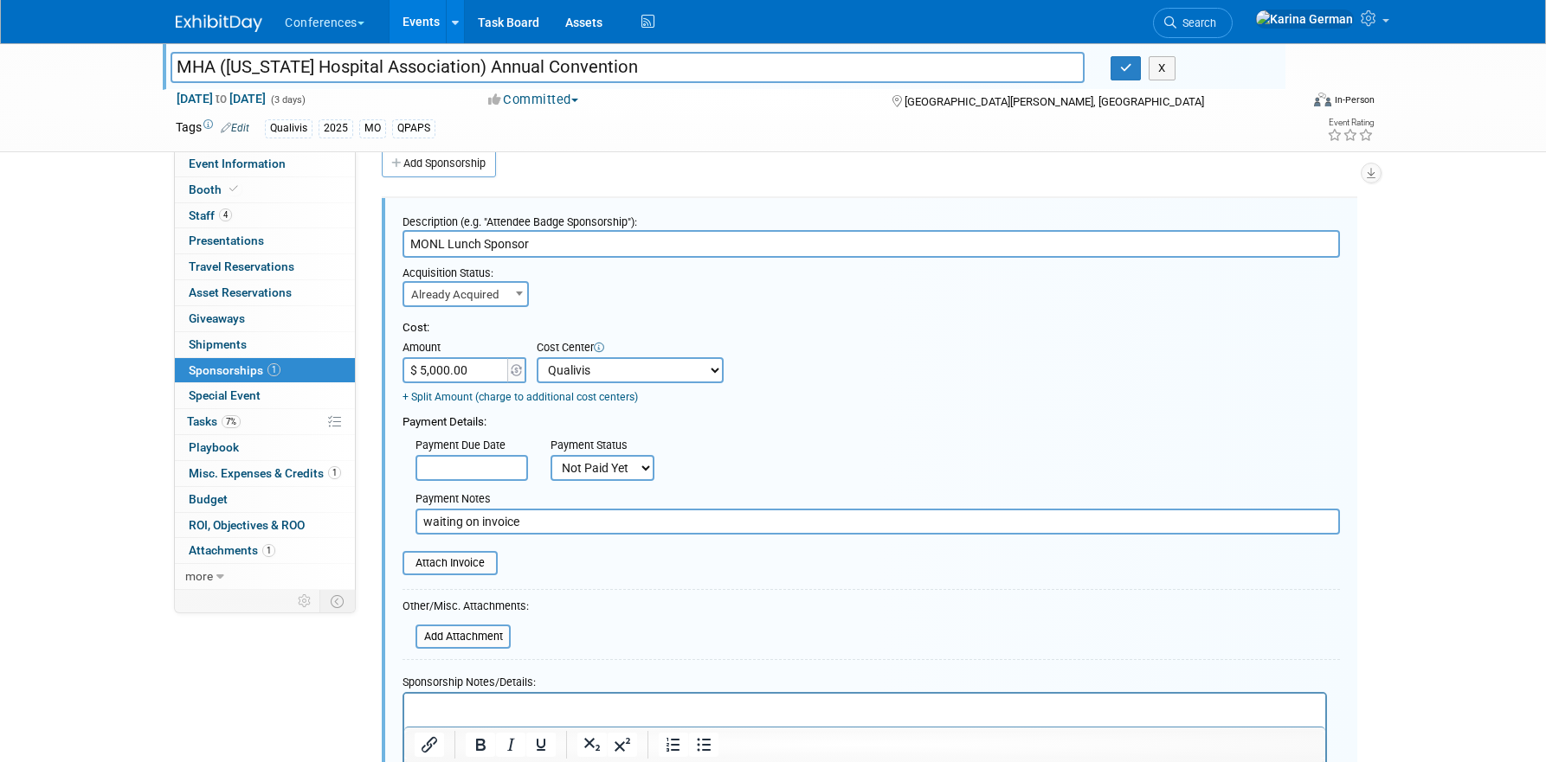
click at [563, 523] on input "waiting on invoice" at bounding box center [877, 522] width 924 height 26
type input "waiting on invoice, reduced payment from $6k to $5k (according to MHA, this cov…"
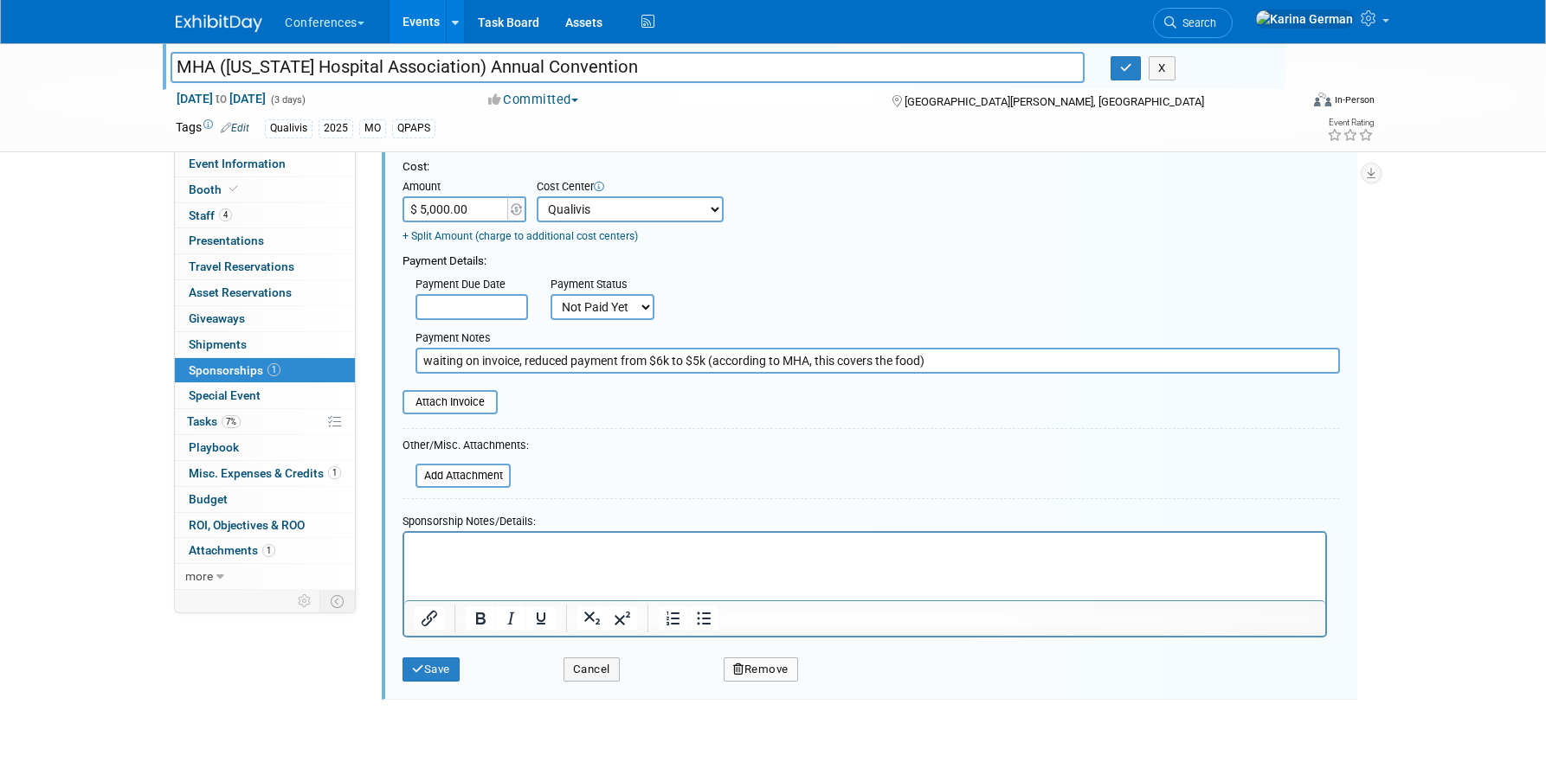
scroll to position [246, 0]
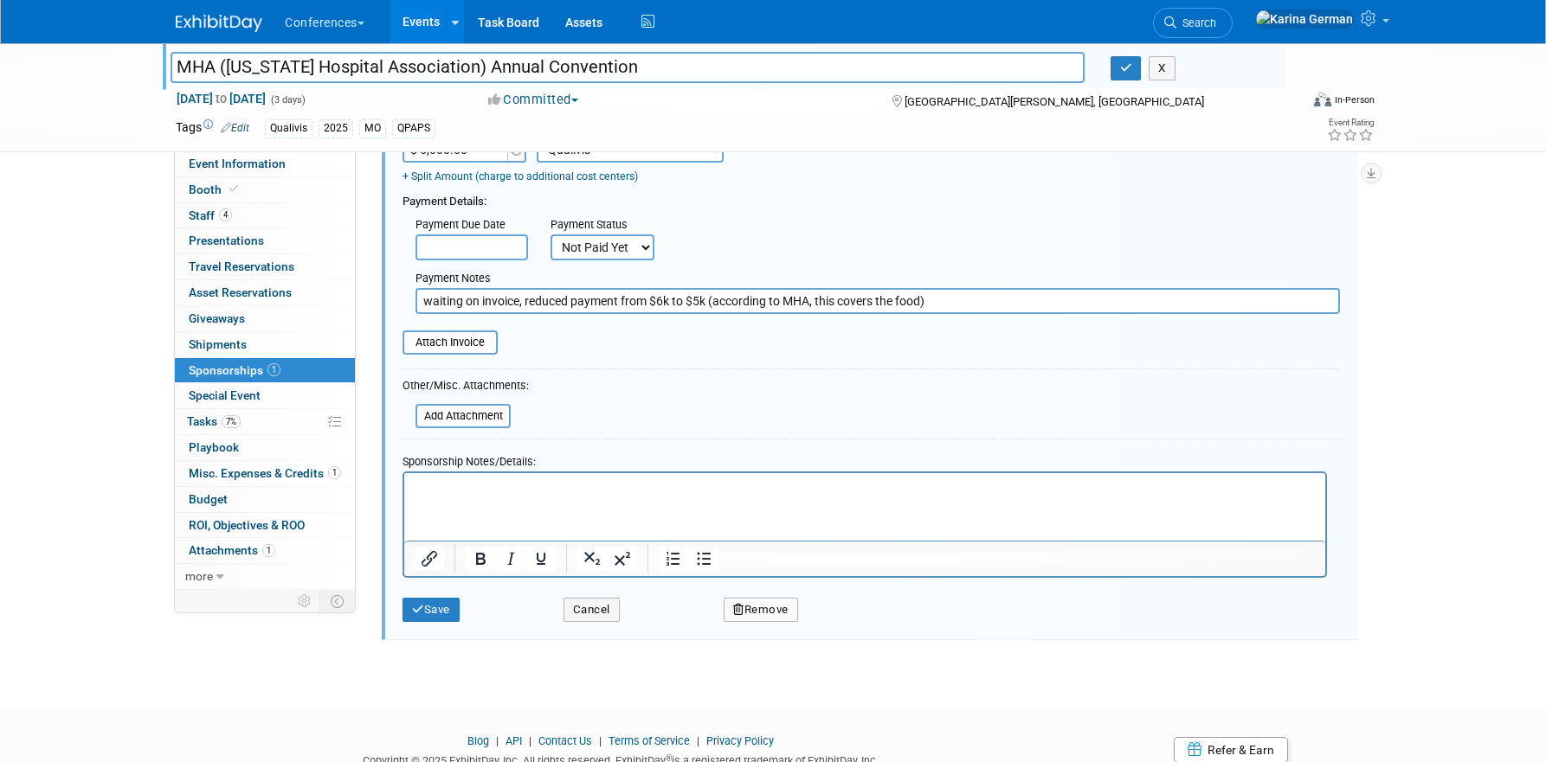
click at [527, 487] on p "Rich Text Area. Press ALT-0 for help." at bounding box center [865, 488] width 901 height 17
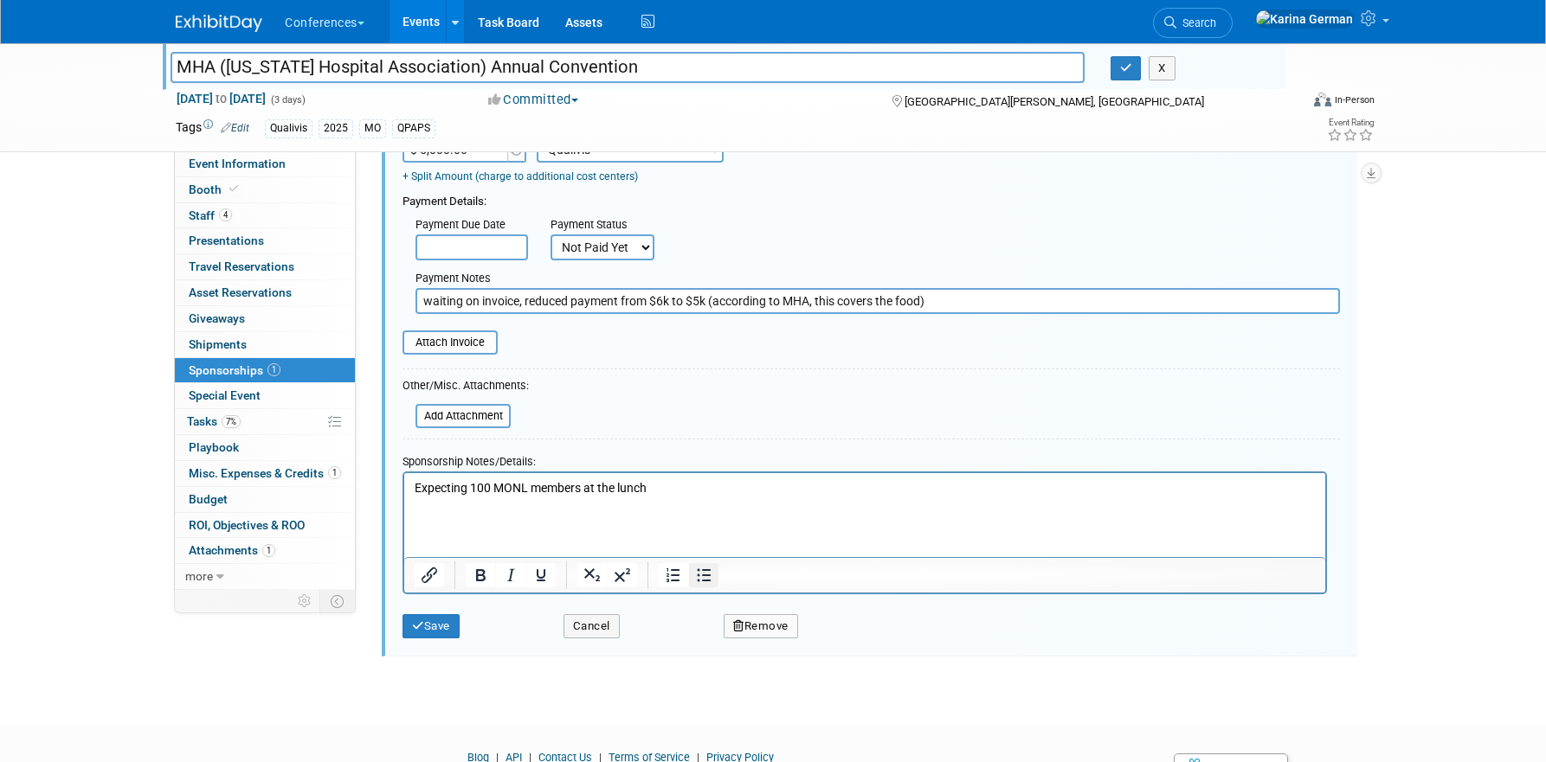
click at [700, 574] on icon "Bullet list" at bounding box center [703, 575] width 21 height 21
click at [923, 300] on input "waiting on invoice, reduced payment from $6k to $5k (according to MHA, this cov…" at bounding box center [877, 301] width 924 height 26
click at [587, 494] on p "Expecting 100 MONL members at the lunch" at bounding box center [865, 488] width 901 height 17
click at [495, 514] on html "Expecting 100 MONL members at the lunch" at bounding box center [864, 493] width 921 height 41
click at [930, 303] on input "waiting on invoice, reduced payment from $6k to $5k (according to MHA, this cov…" at bounding box center [877, 301] width 924 height 26
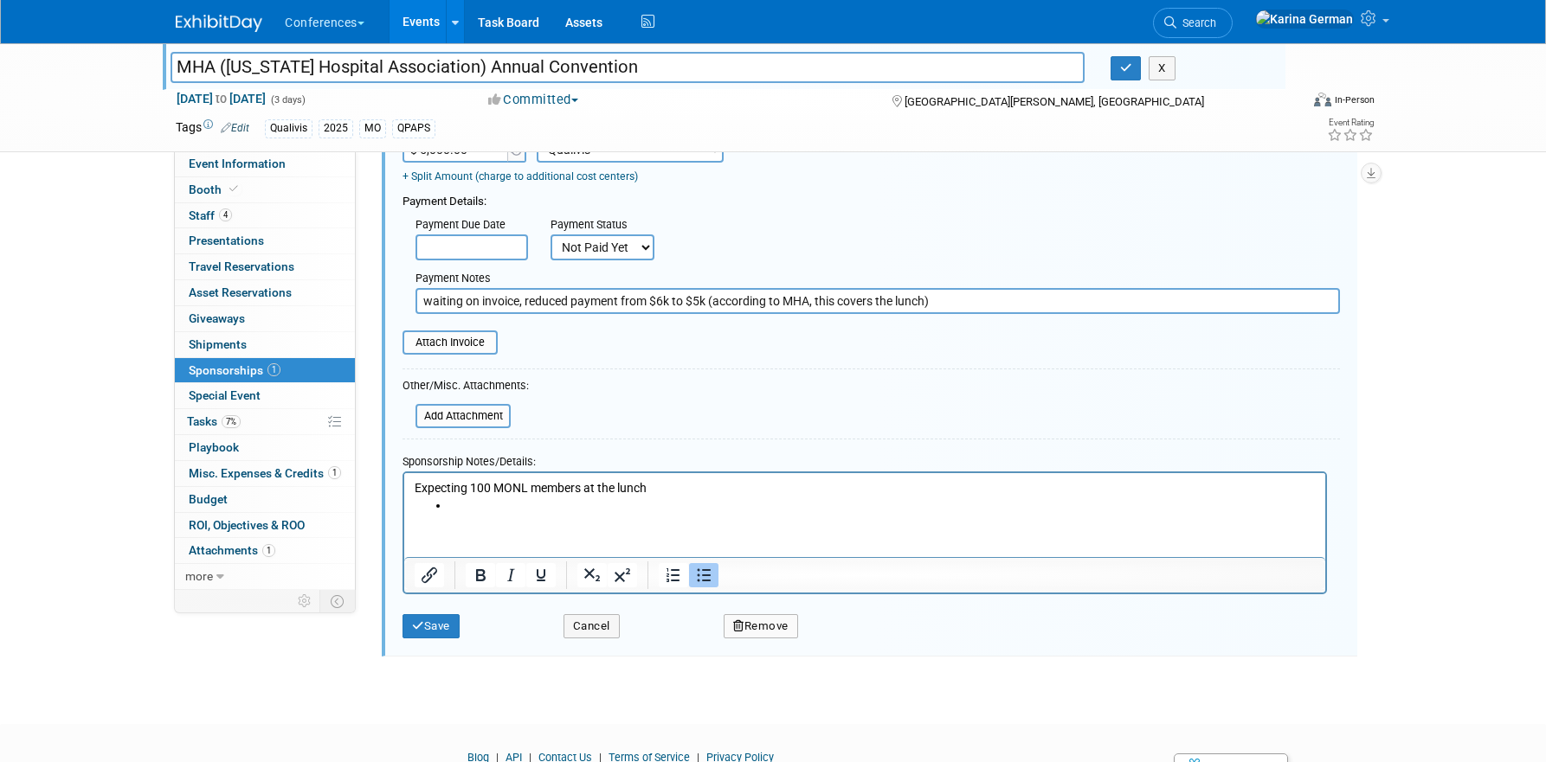
click at [930, 299] on input "waiting on invoice, reduced payment from $6k to $5k (according to MHA, this cov…" at bounding box center [877, 301] width 924 height 26
type input "waiting on invoice, reduced payment from $6k to $5k (according to MHA, this cov…"
click at [491, 508] on li "Rich Text Area. Press ALT-0 for help." at bounding box center [882, 506] width 866 height 17
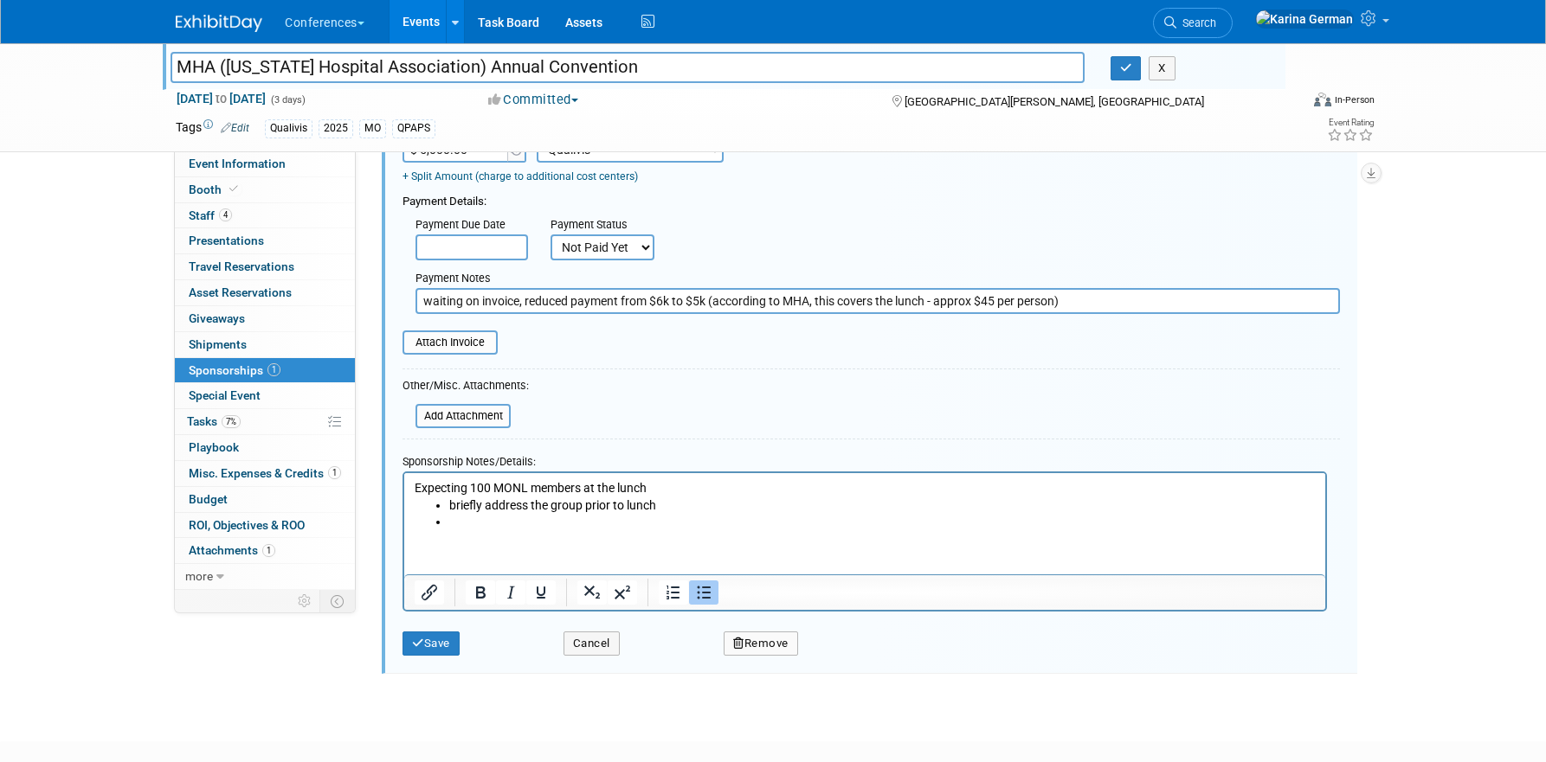
click at [520, 523] on li "Rich Text Area. Press ALT-0 for help." at bounding box center [882, 522] width 866 height 17
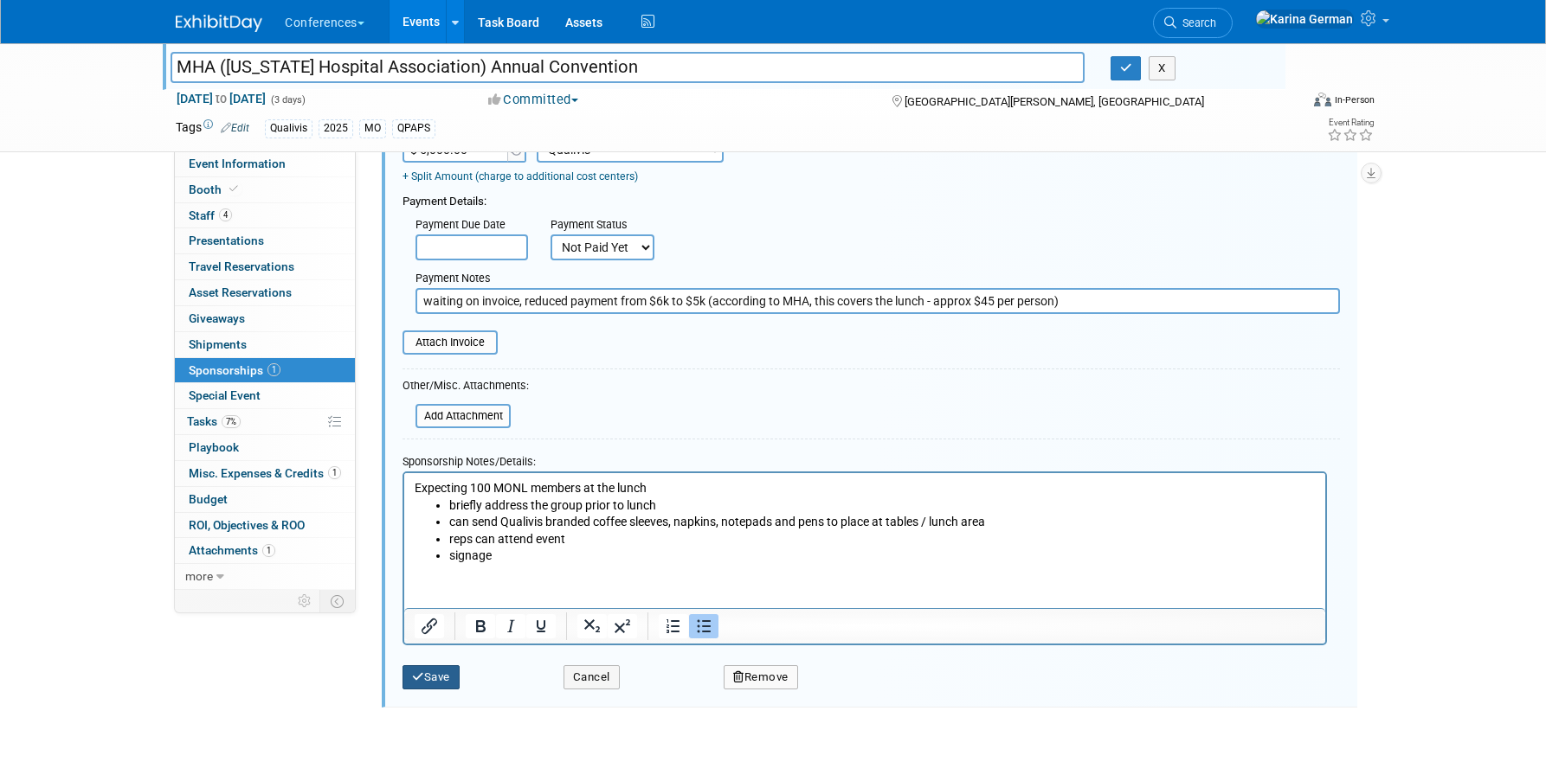
click at [441, 685] on button "Save" at bounding box center [430, 678] width 57 height 24
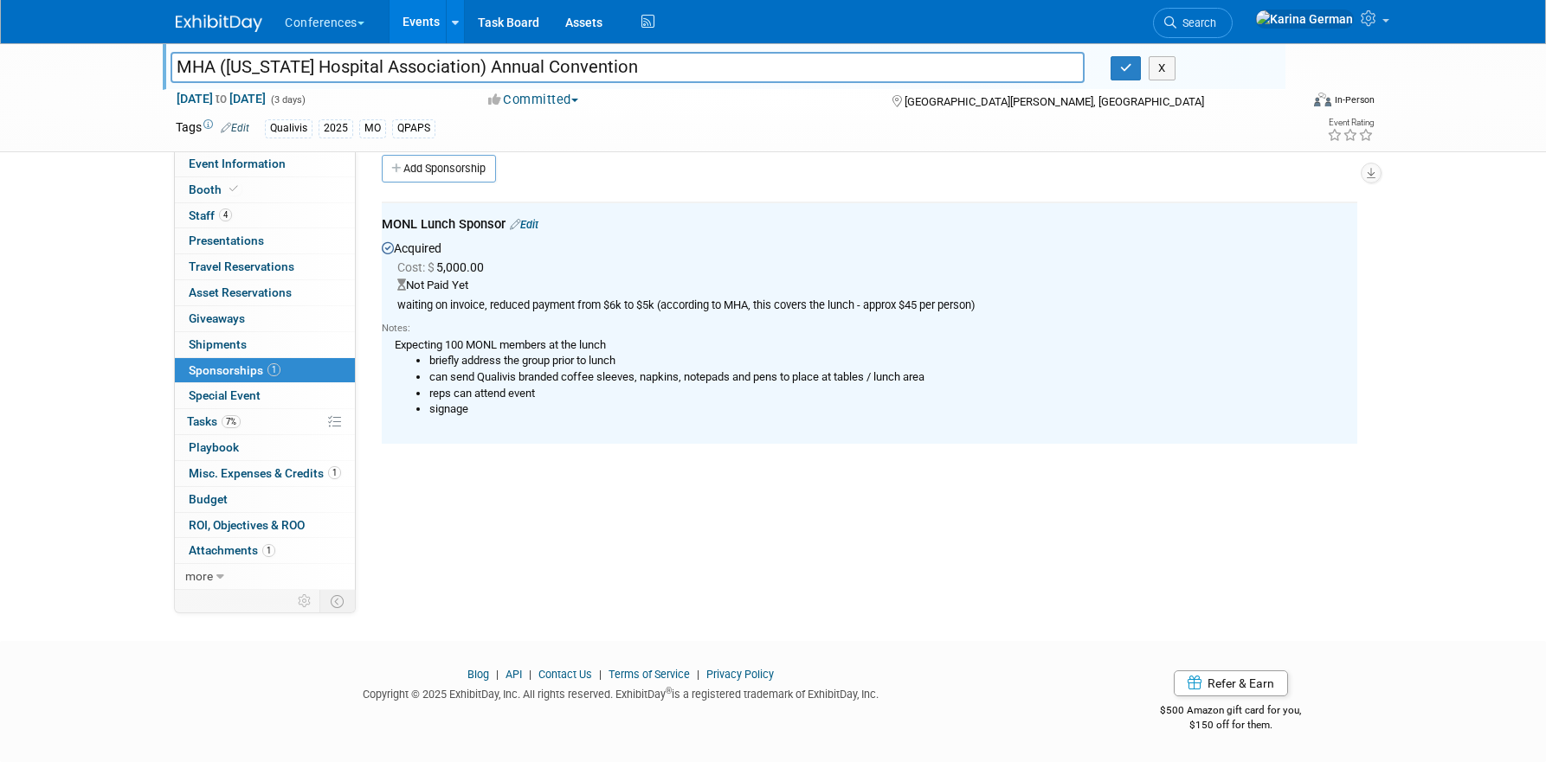
scroll to position [0, 0]
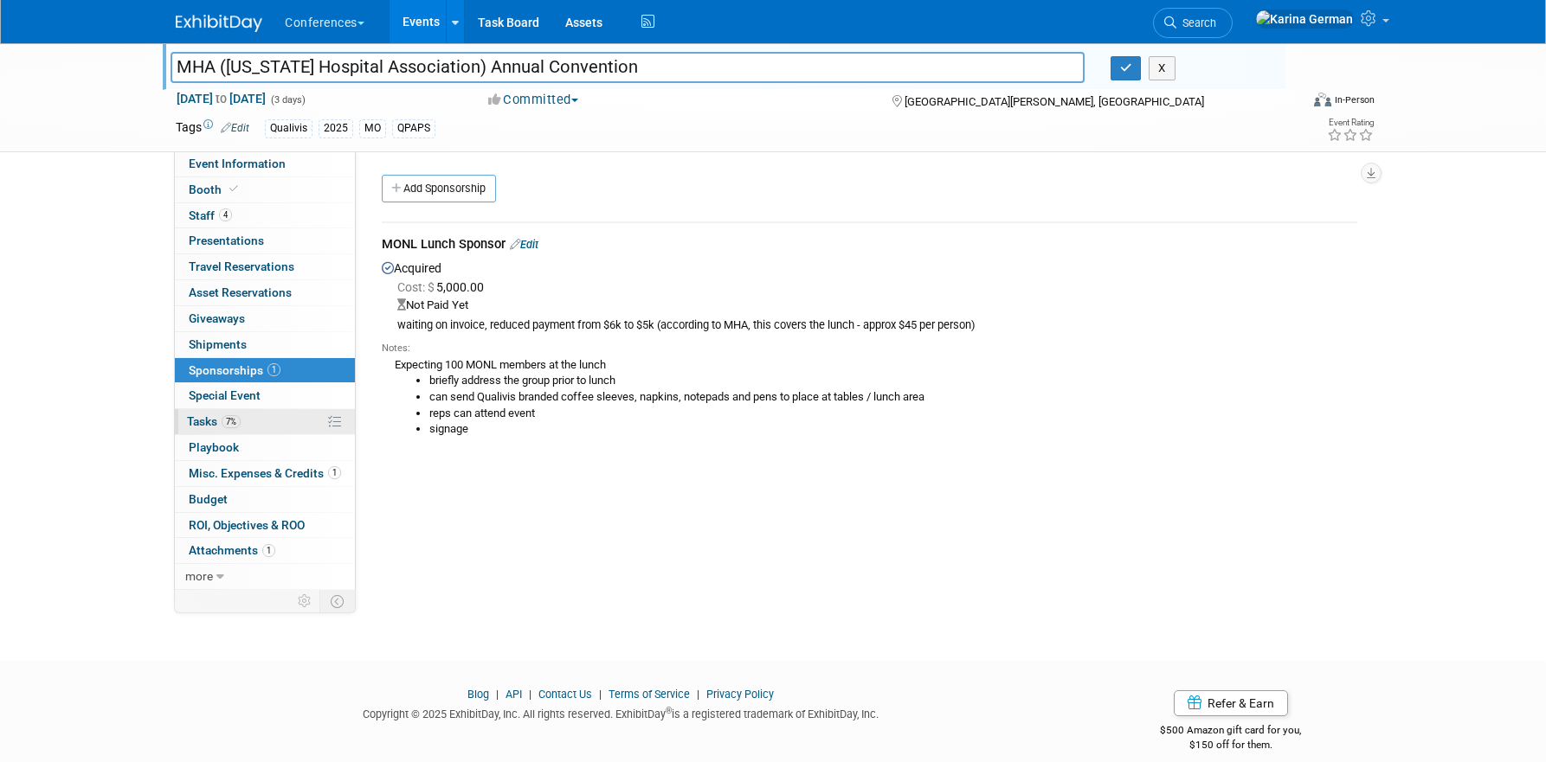
click at [248, 428] on link "7% Tasks 7%" at bounding box center [265, 421] width 180 height 25
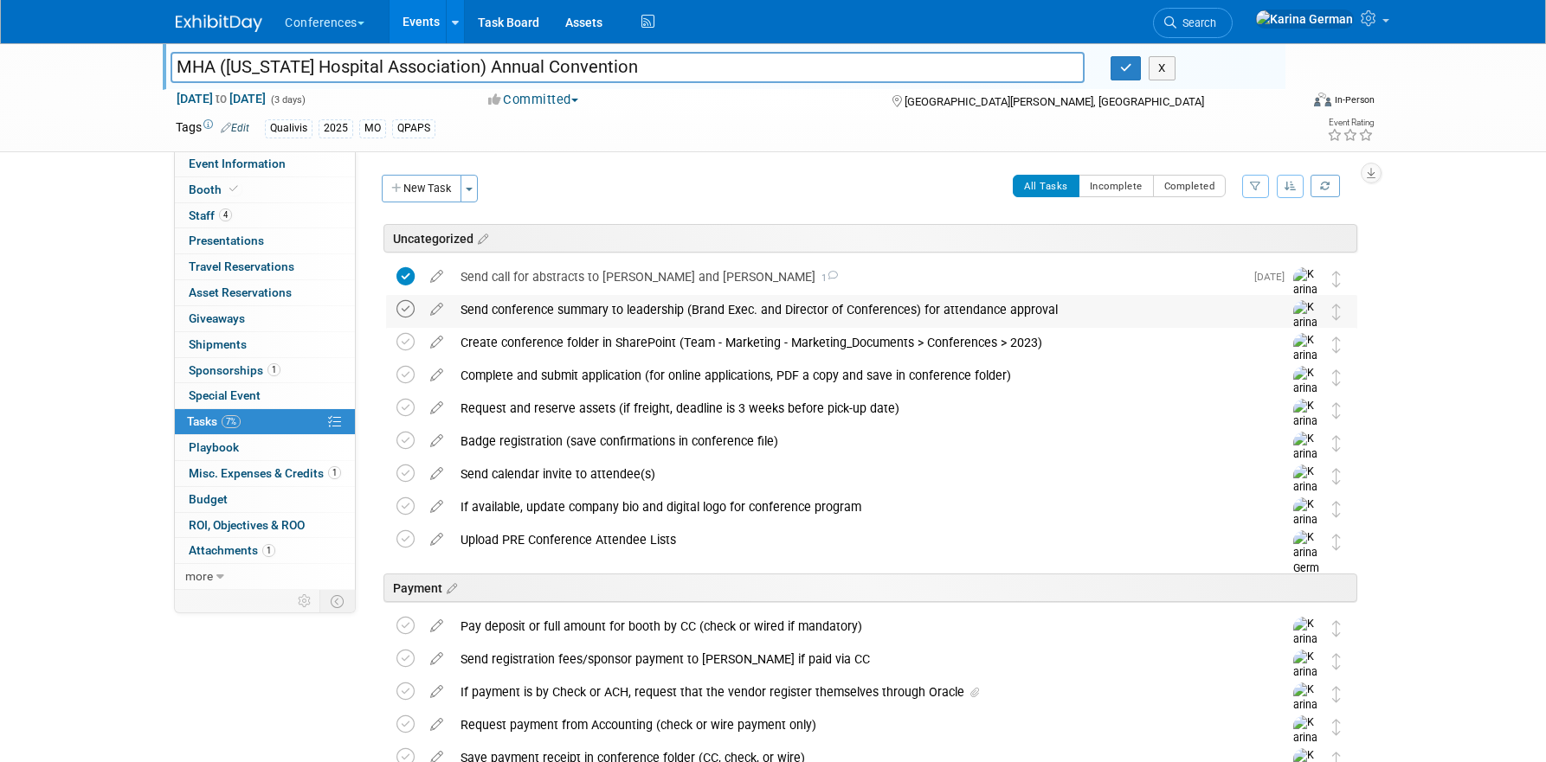
click at [406, 309] on icon at bounding box center [405, 309] width 18 height 18
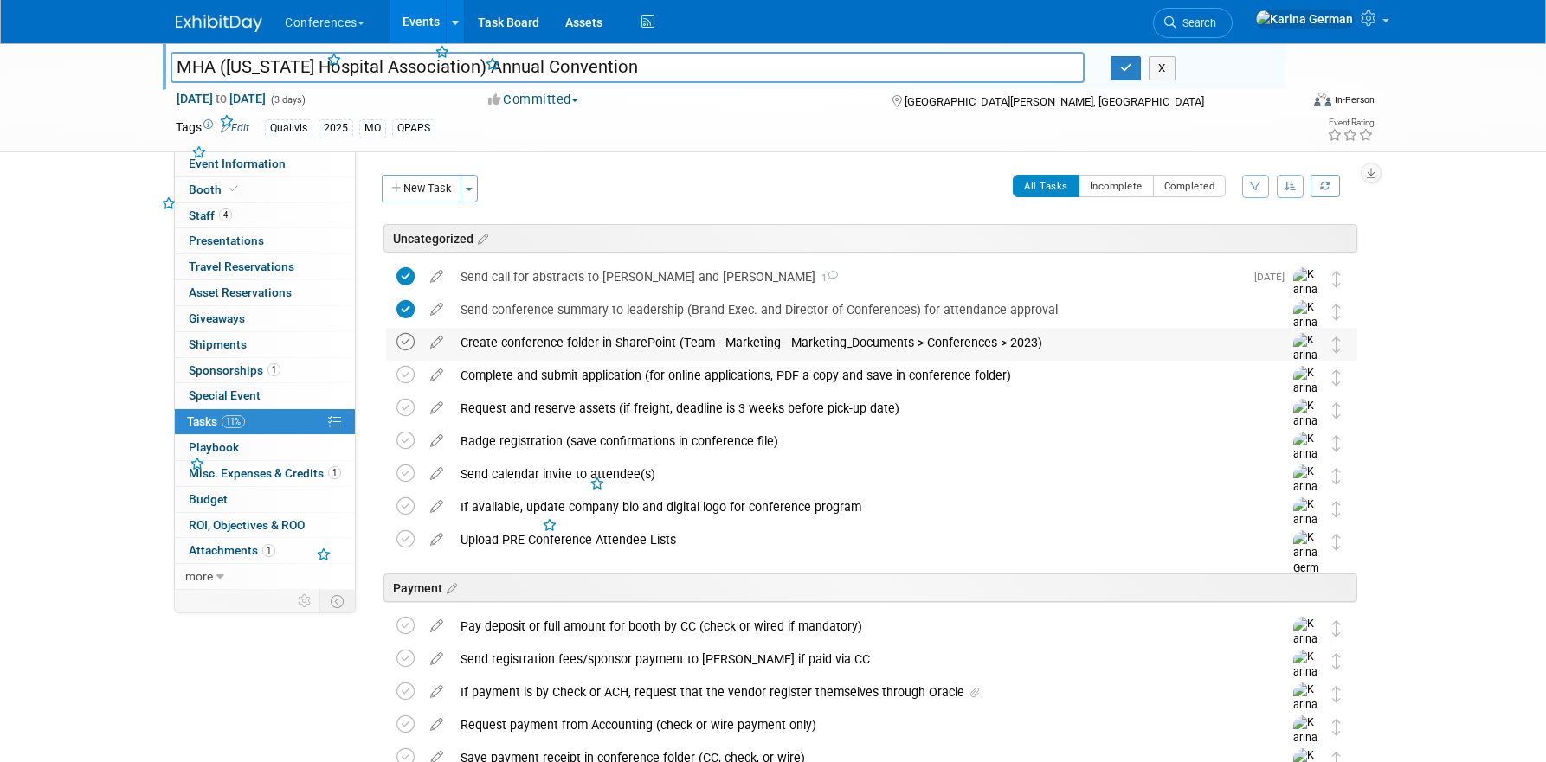
click at [406, 339] on icon at bounding box center [405, 342] width 18 height 18
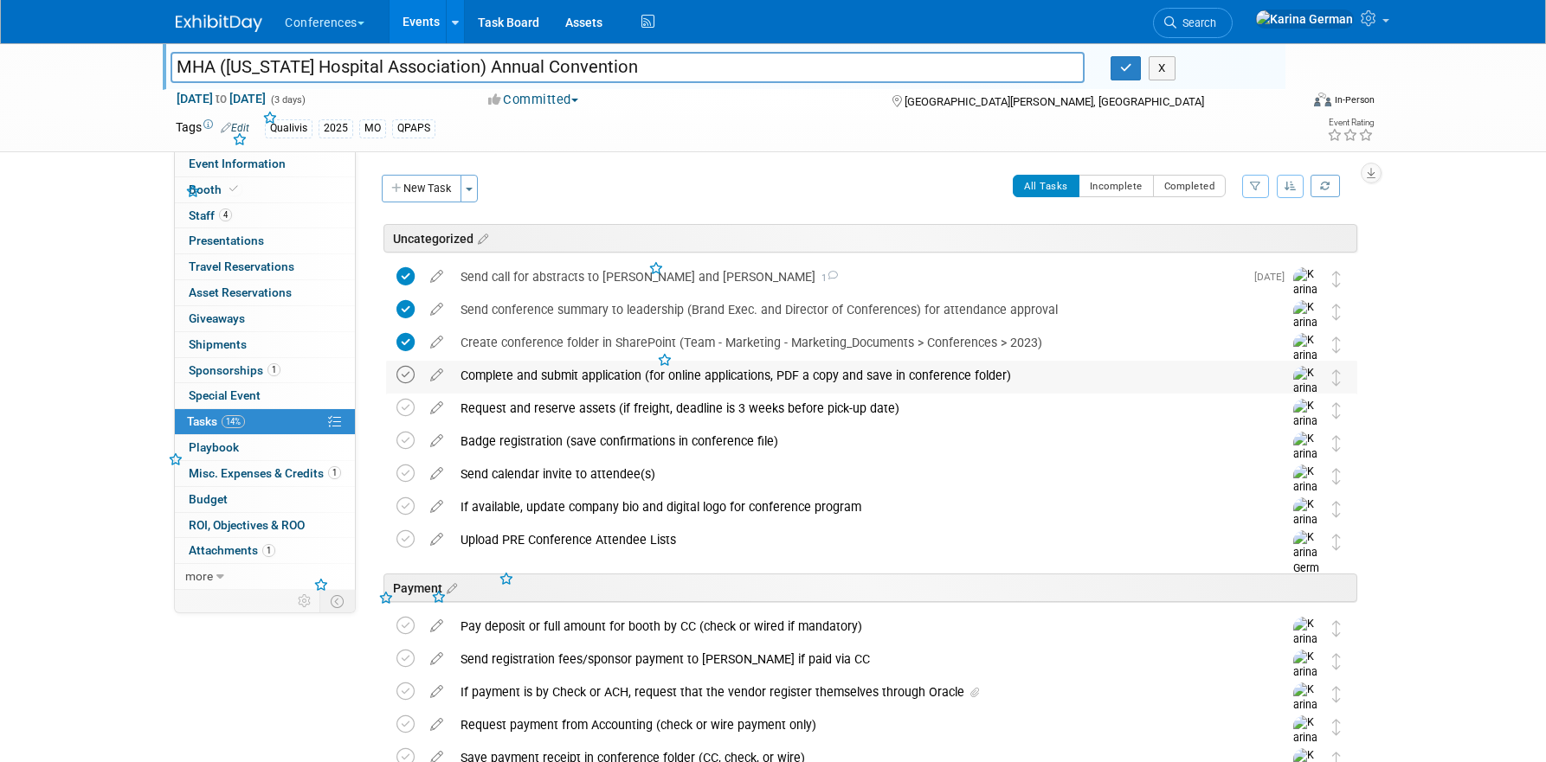
click at [407, 382] on icon at bounding box center [405, 375] width 18 height 18
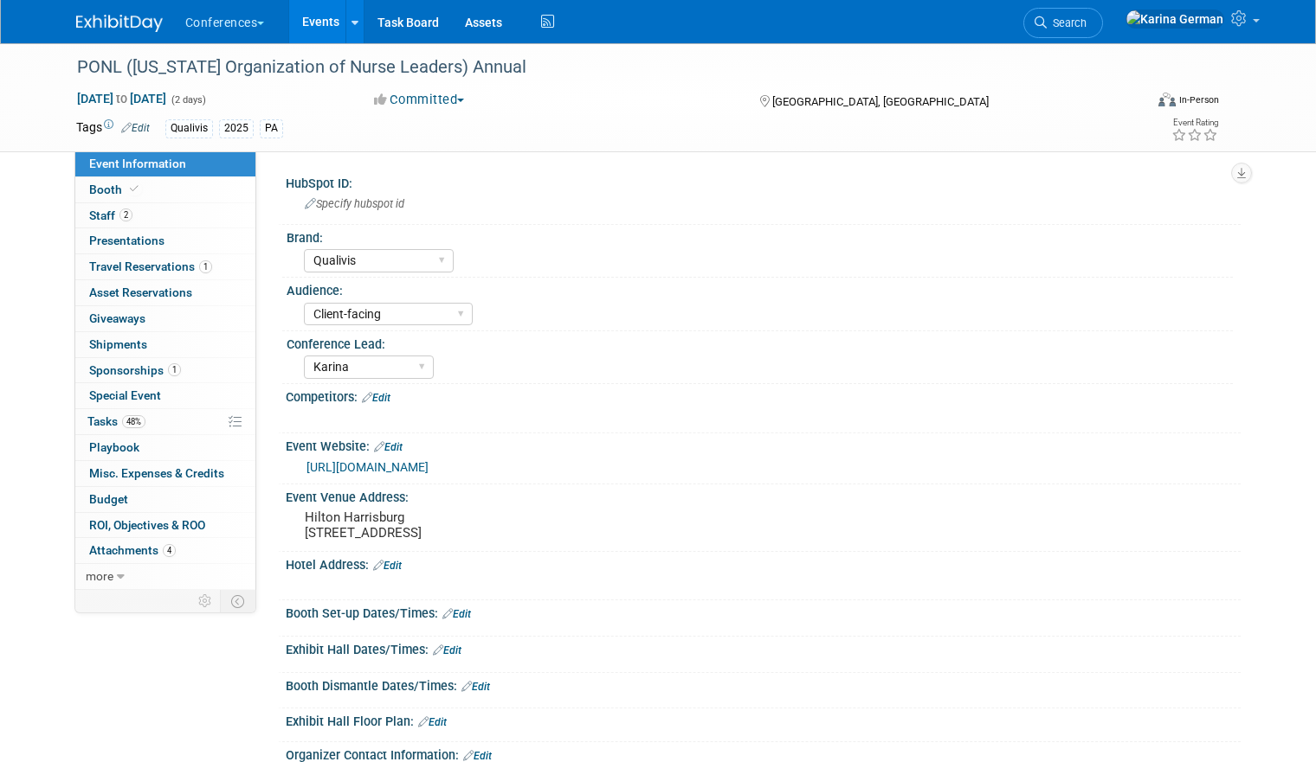
select select "Qualivis"
select select "Client-facing"
select select "Karina"
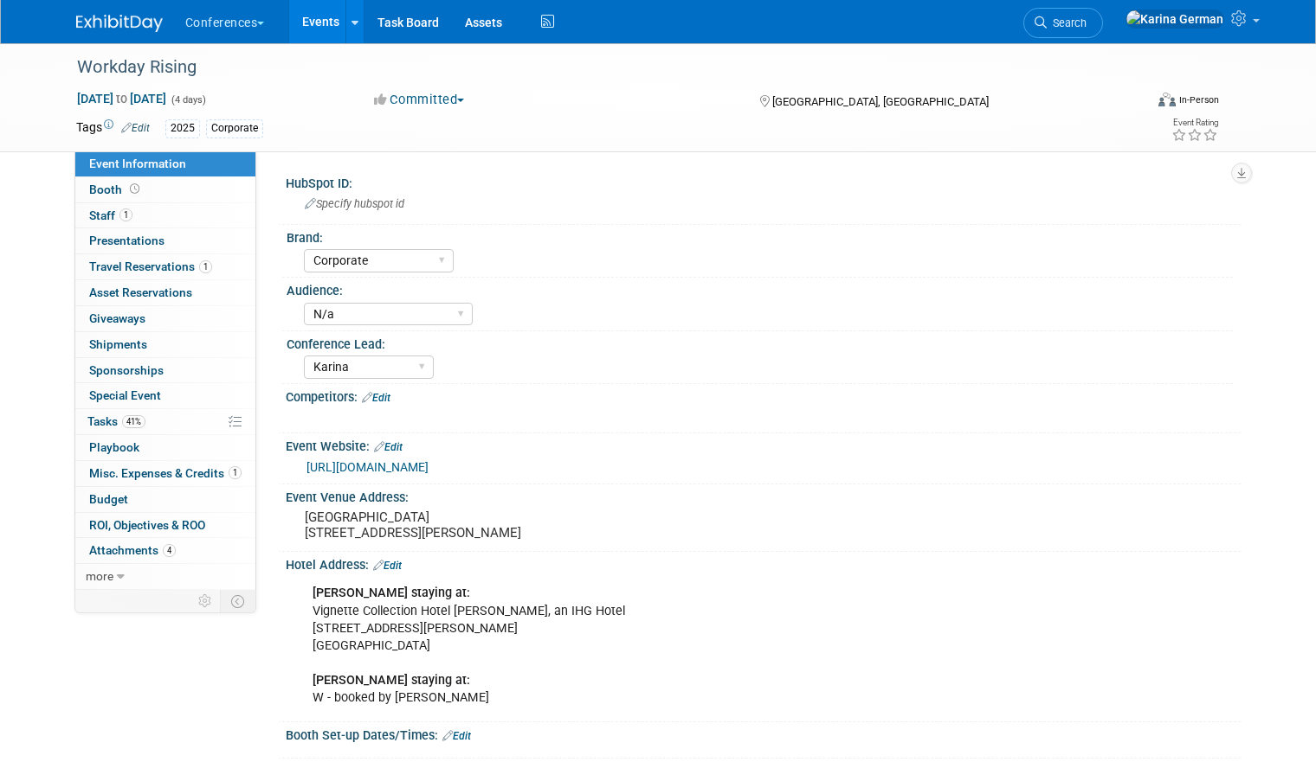
select select "Corporate"
select select "N/a"
select select "Karina"
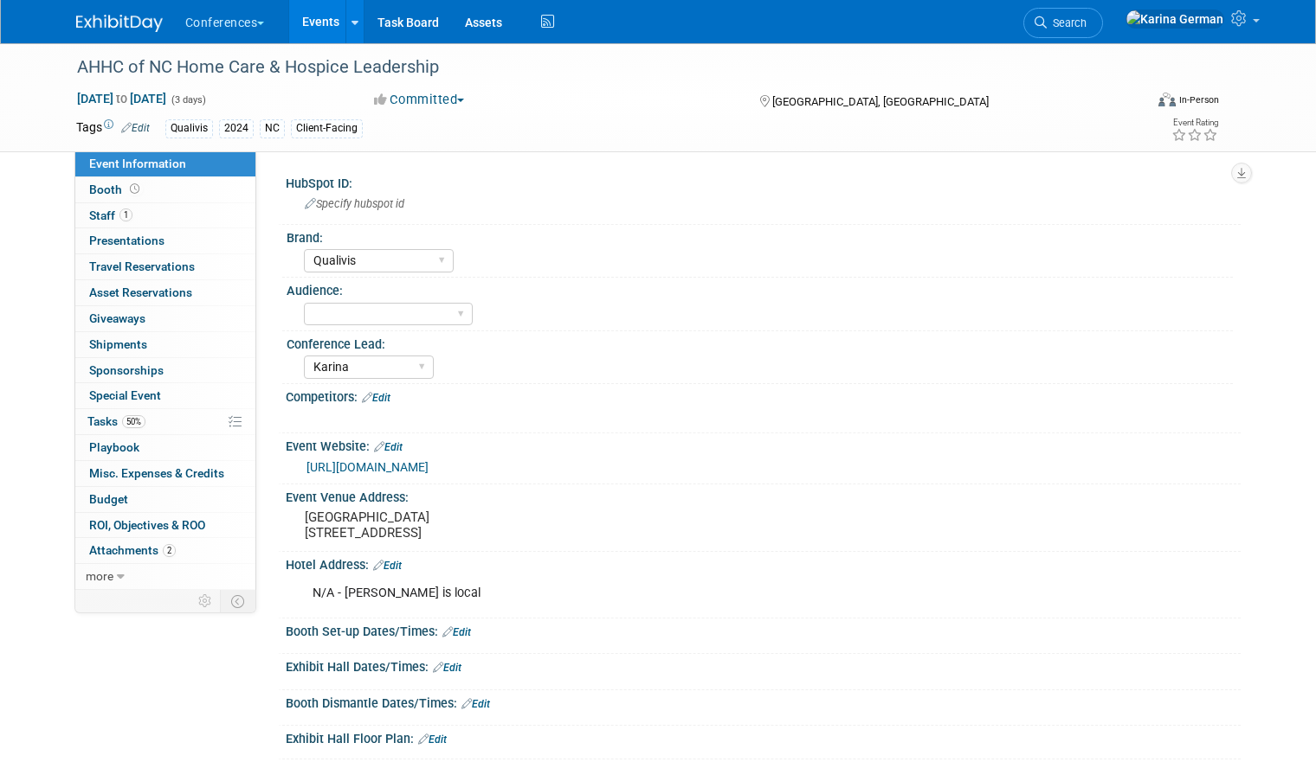
select select "Qualivis"
select select "Karina"
